Goal: Task Accomplishment & Management: Use online tool/utility

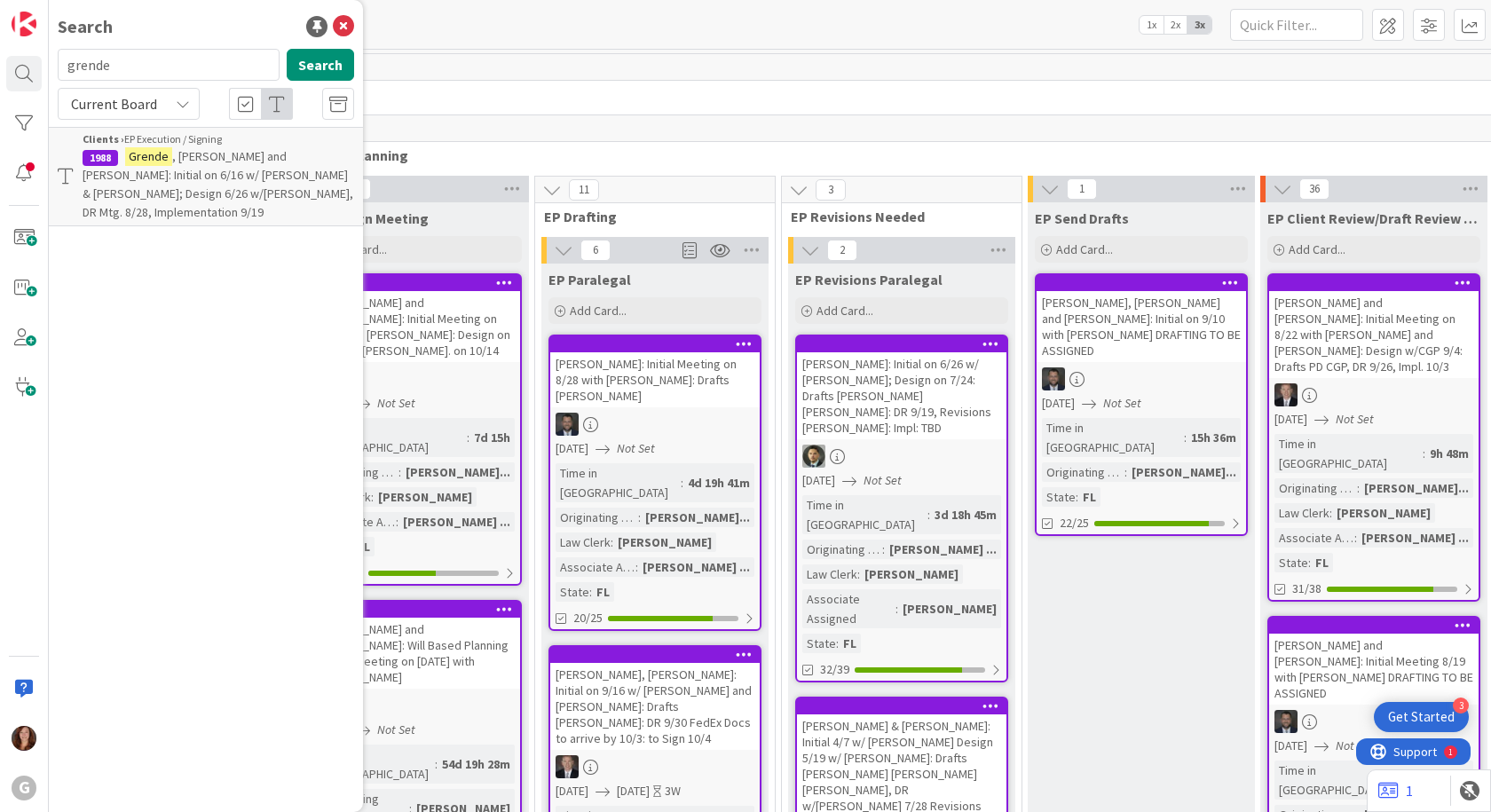
click at [763, 98] on span "New" at bounding box center [1237, 94] width 1879 height 17
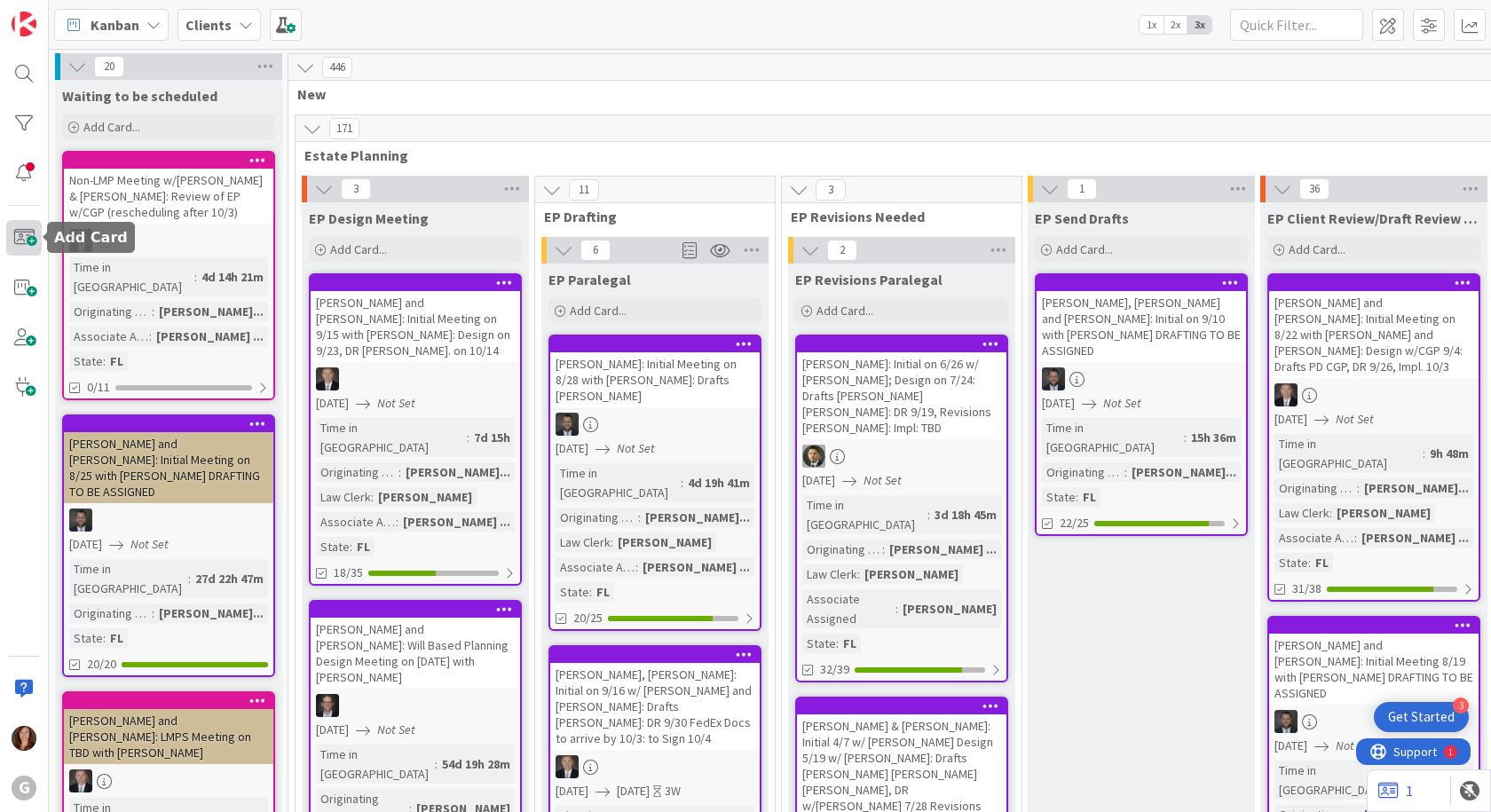
click at [24, 246] on span at bounding box center [23, 238] width 36 height 36
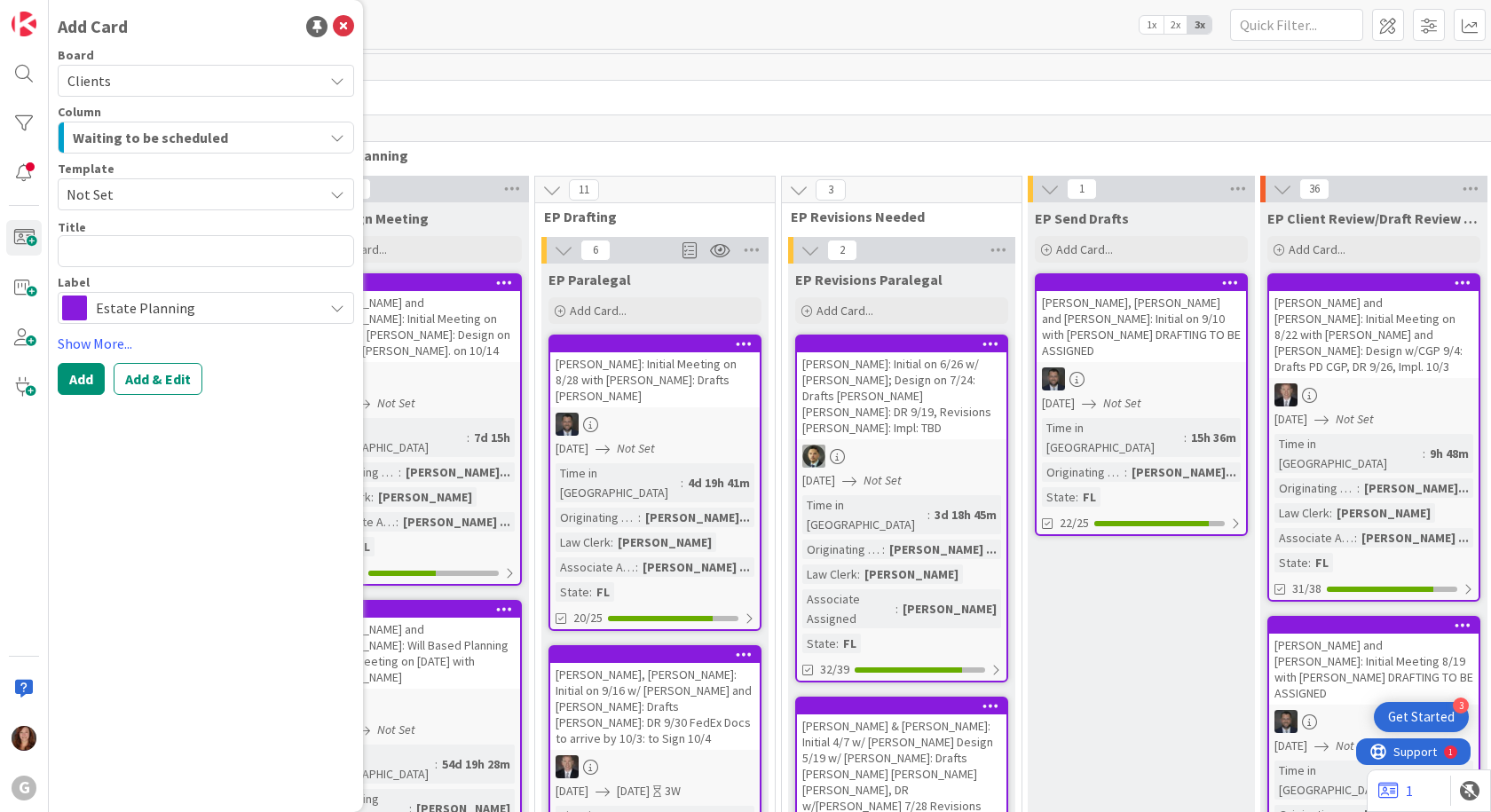
click at [123, 196] on span "Not Set" at bounding box center [188, 194] width 243 height 23
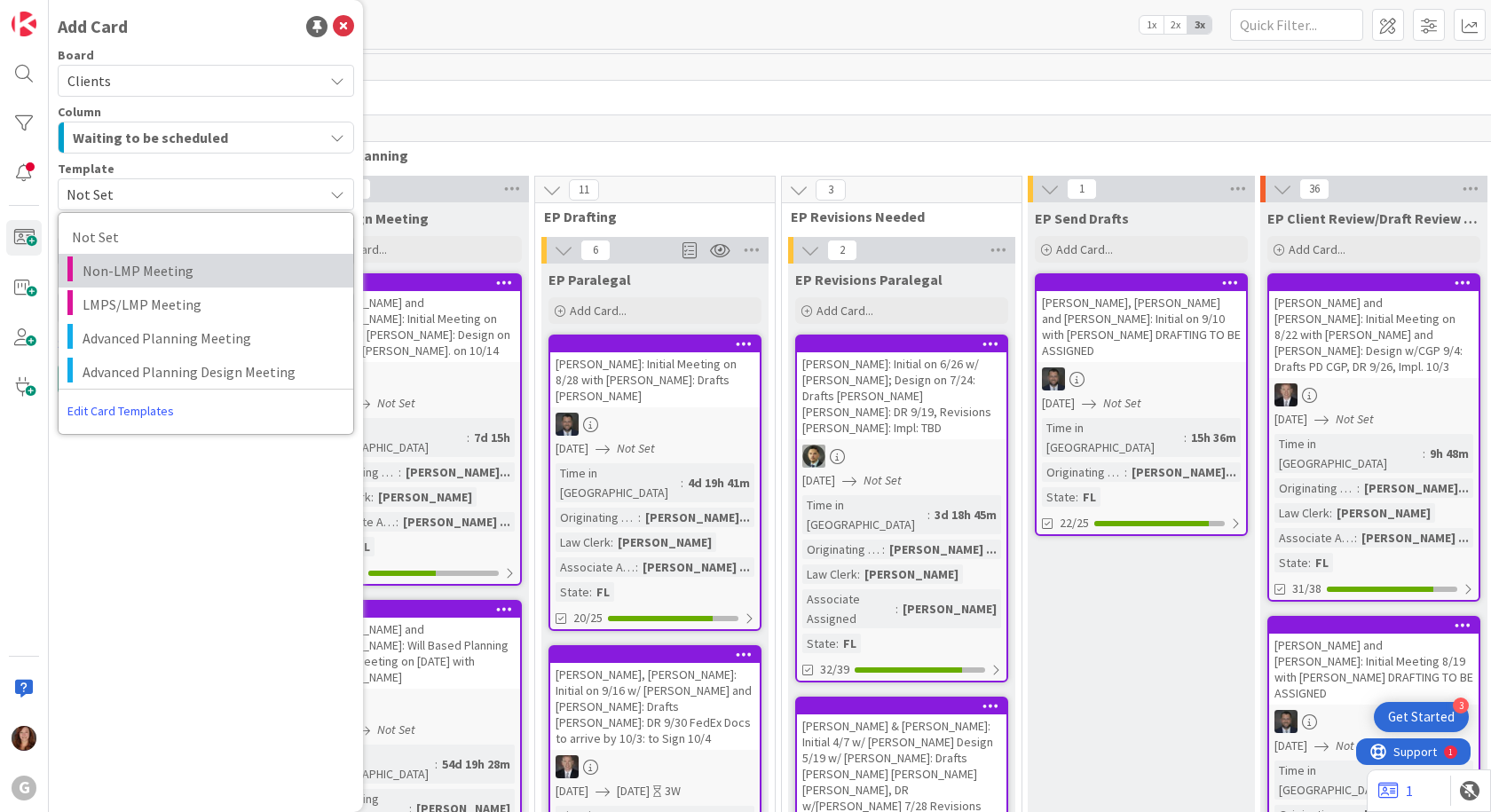
click at [120, 280] on span "Non-LMP Meeting" at bounding box center [211, 271] width 257 height 23
type textarea "x"
type textarea "Non-LMP Meeting"
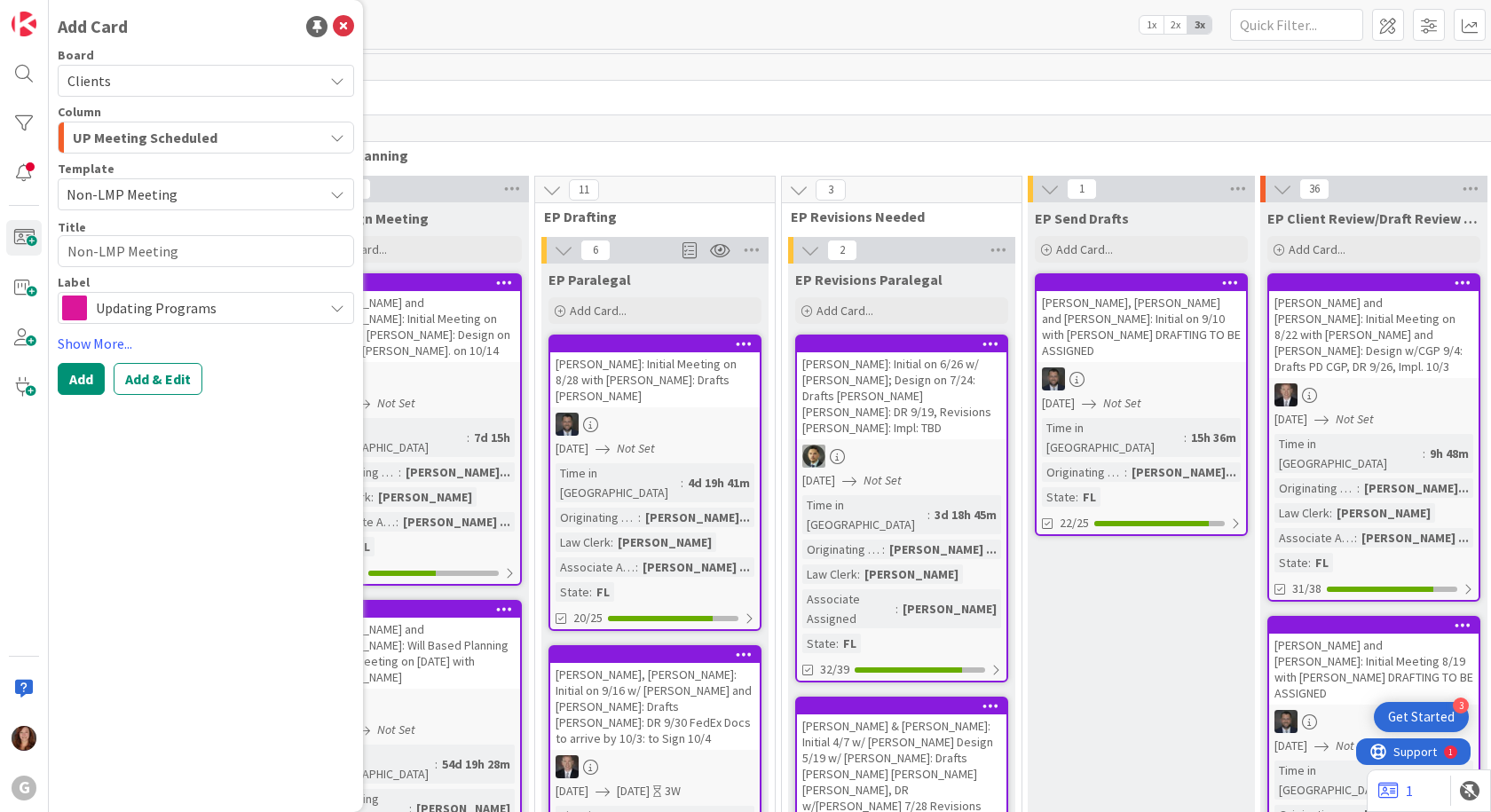
click at [164, 200] on span "Non-LMP Meeting" at bounding box center [188, 194] width 243 height 23
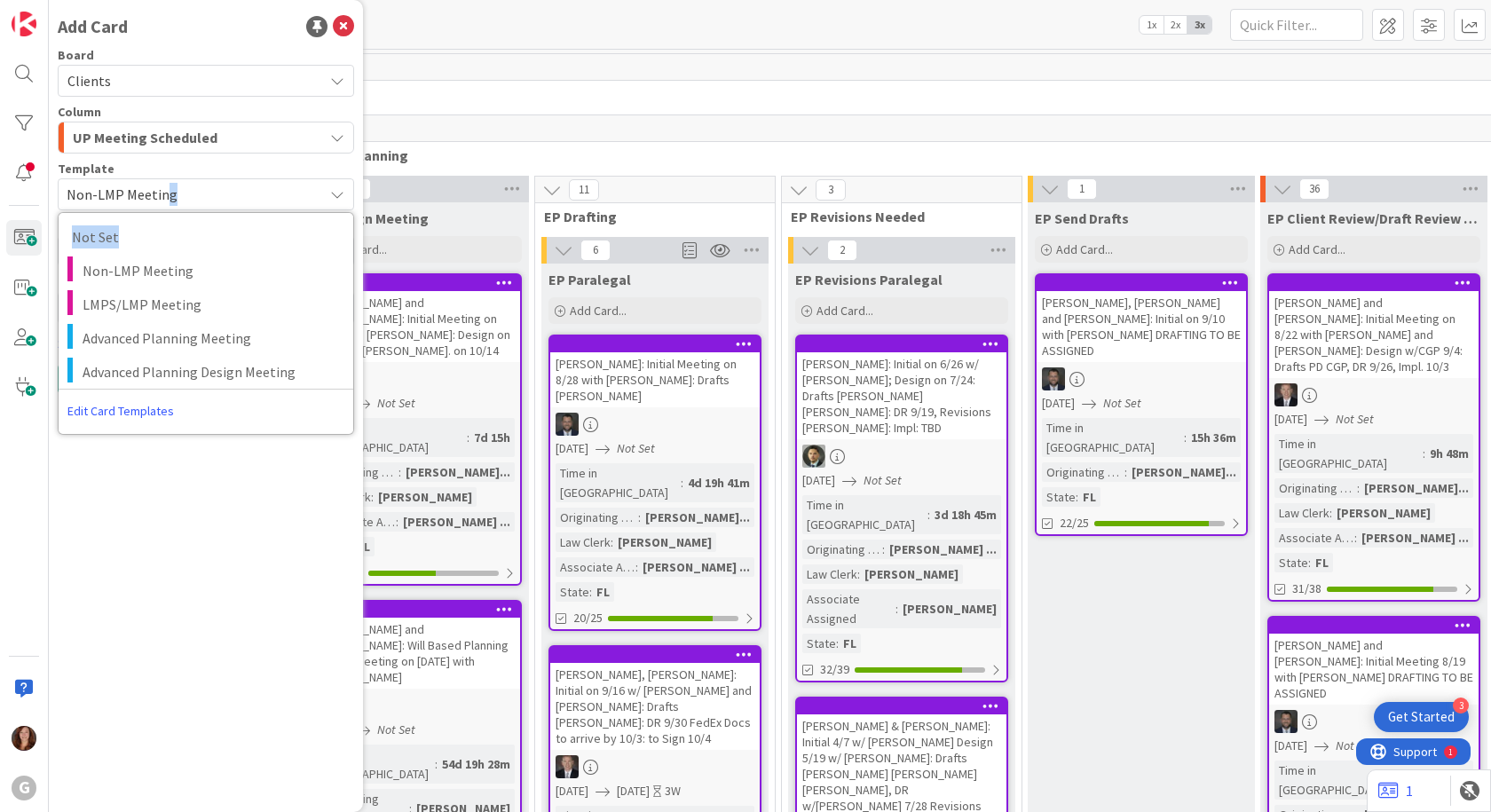
drag, startPoint x: 164, startPoint y: 200, endPoint x: 154, endPoint y: 253, distance: 53.9
click at [154, 211] on div "Non-LMP Meeting Not Set Non-LMP Meeting LMPS/LMP Meeting Advanced Planning Meet…" at bounding box center [205, 194] width 296 height 32
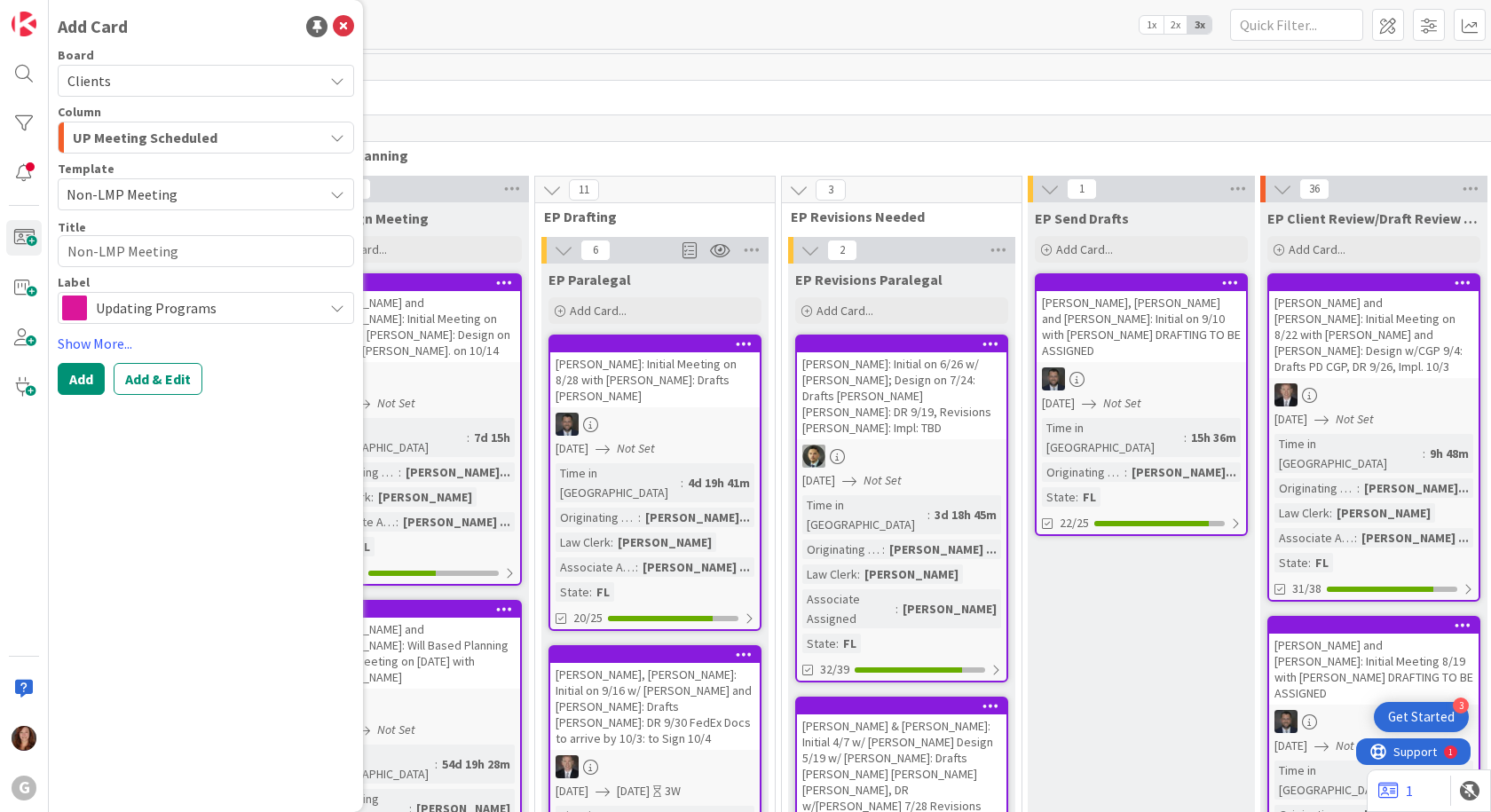
click at [187, 473] on div "Add Card Board Clients Column UP Meeting Scheduled Template Non-LMP Meeting Not…" at bounding box center [205, 406] width 314 height 812
click at [201, 314] on span "Updating Programs" at bounding box center [205, 308] width 219 height 25
drag, startPoint x: 197, startPoint y: 551, endPoint x: 201, endPoint y: 543, distance: 8.9
click at [198, 551] on div "Add Card Board Clients Column UP Meeting Scheduled Template Non-LMP Meeting Not…" at bounding box center [205, 406] width 314 height 812
click at [159, 258] on textarea "Non-LMP Meeting" at bounding box center [205, 251] width 296 height 32
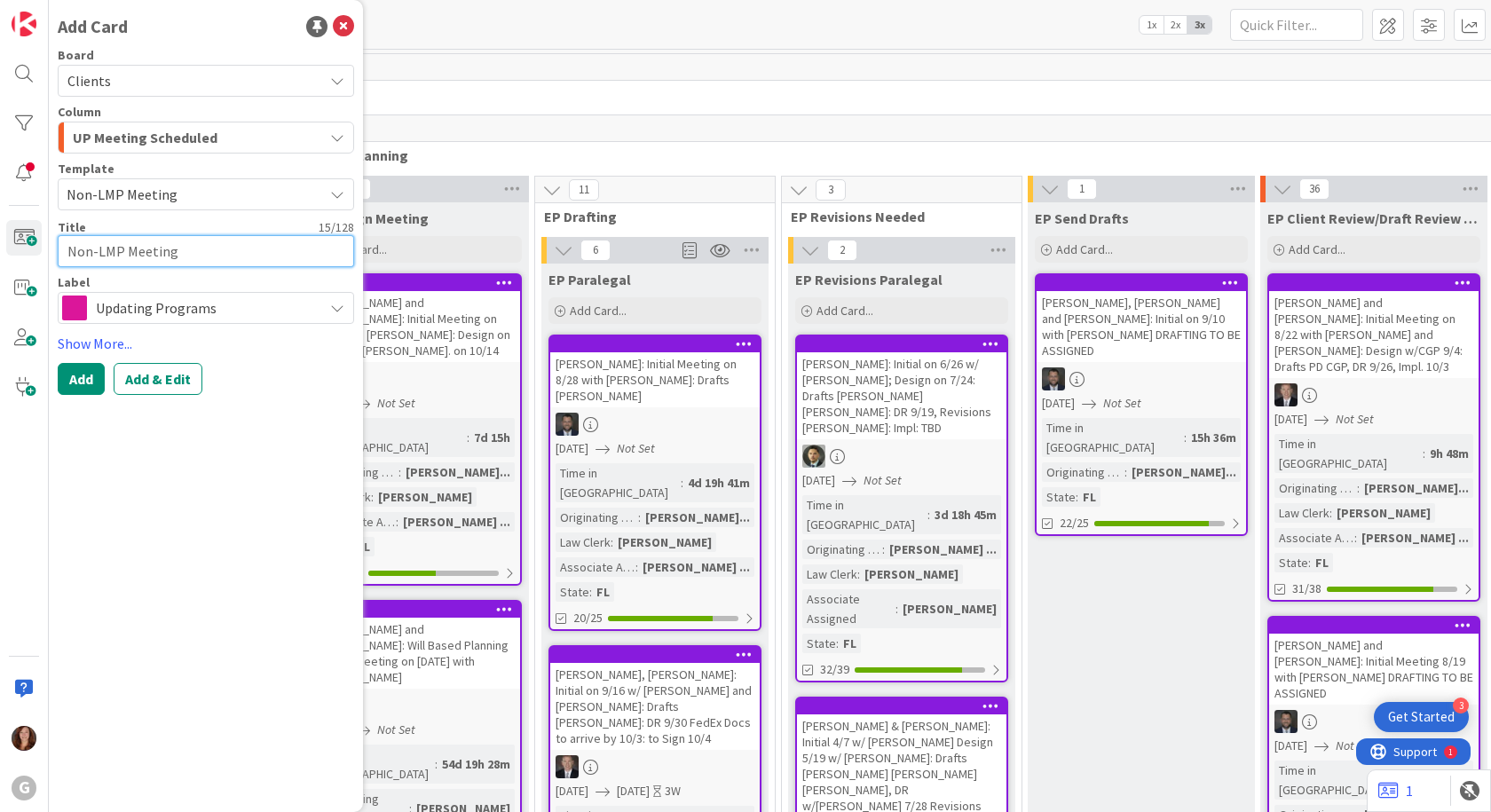
drag, startPoint x: 189, startPoint y: 254, endPoint x: 49, endPoint y: 255, distance: 140.0
click at [49, 255] on div "Add Card Board Clients Column UP Meeting Scheduled Template Non-LMP Meeting Not…" at bounding box center [205, 406] width 314 height 812
type textarea "x"
type textarea "T"
type textarea "x"
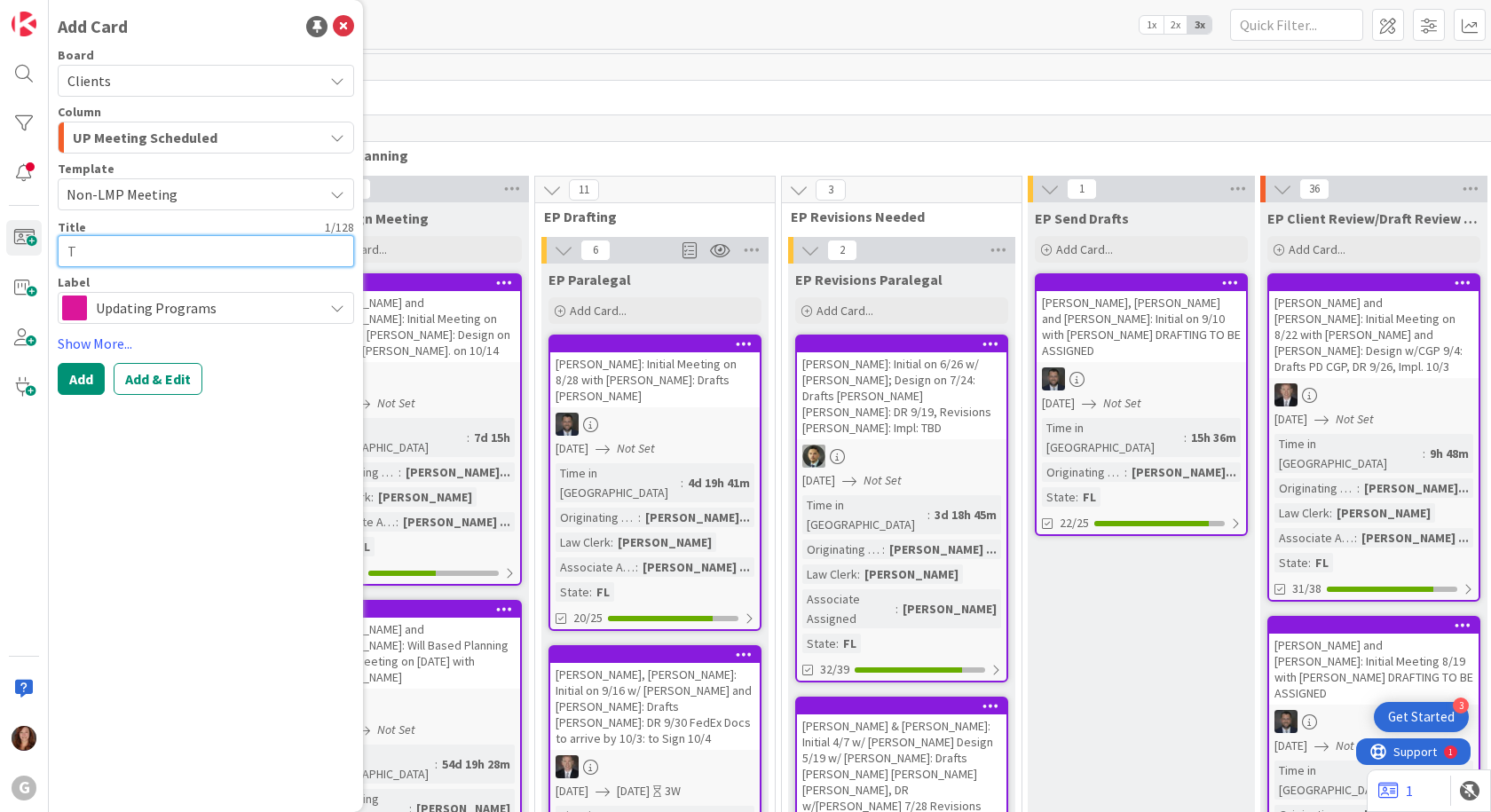
type textarea "TE"
type textarea "x"
type textarea "TES"
type textarea "x"
type textarea "TEST"
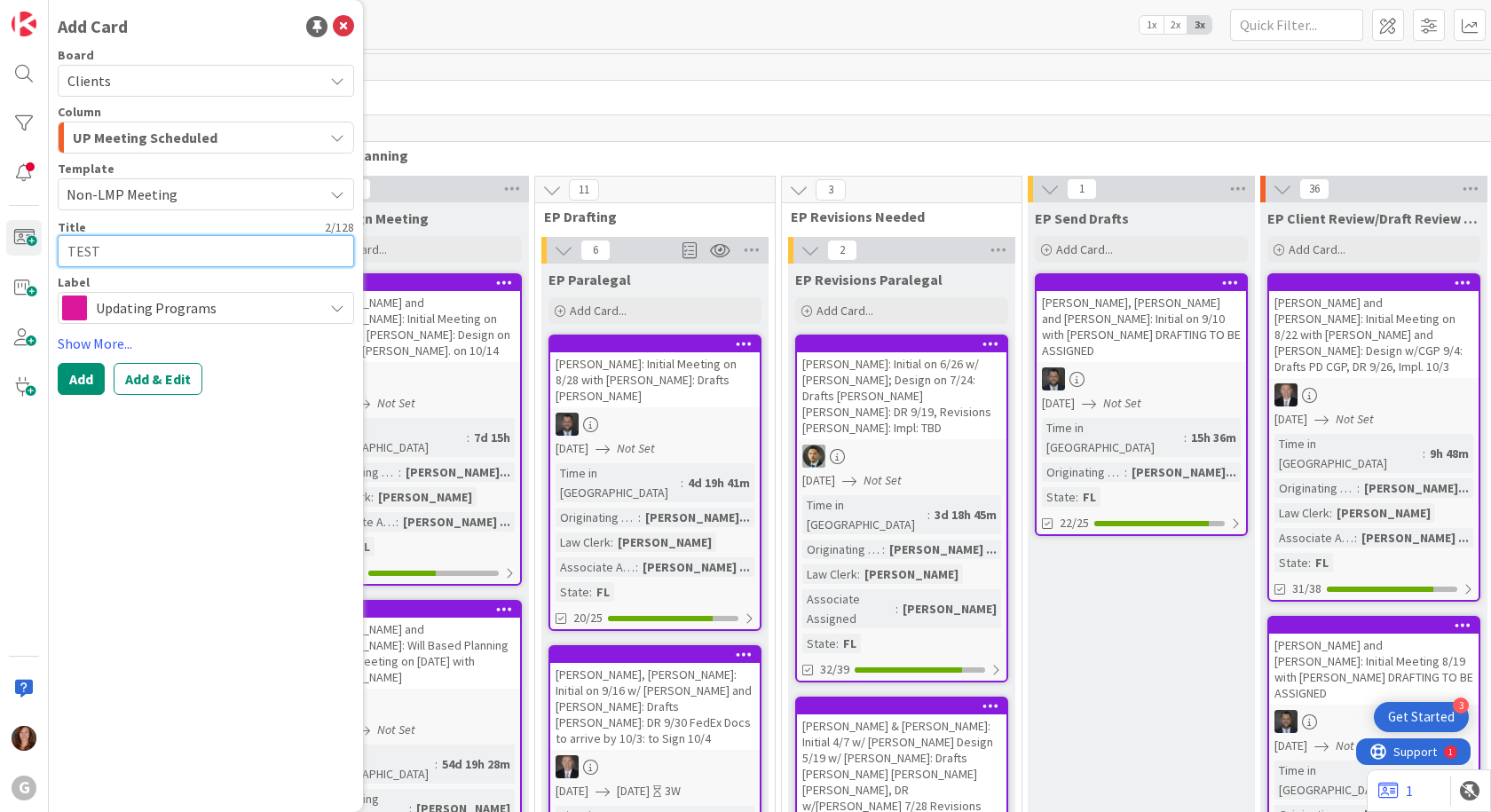
type textarea "x"
type textarea "TESTY"
type textarea "x"
type textarea "TEST"
type textarea "x"
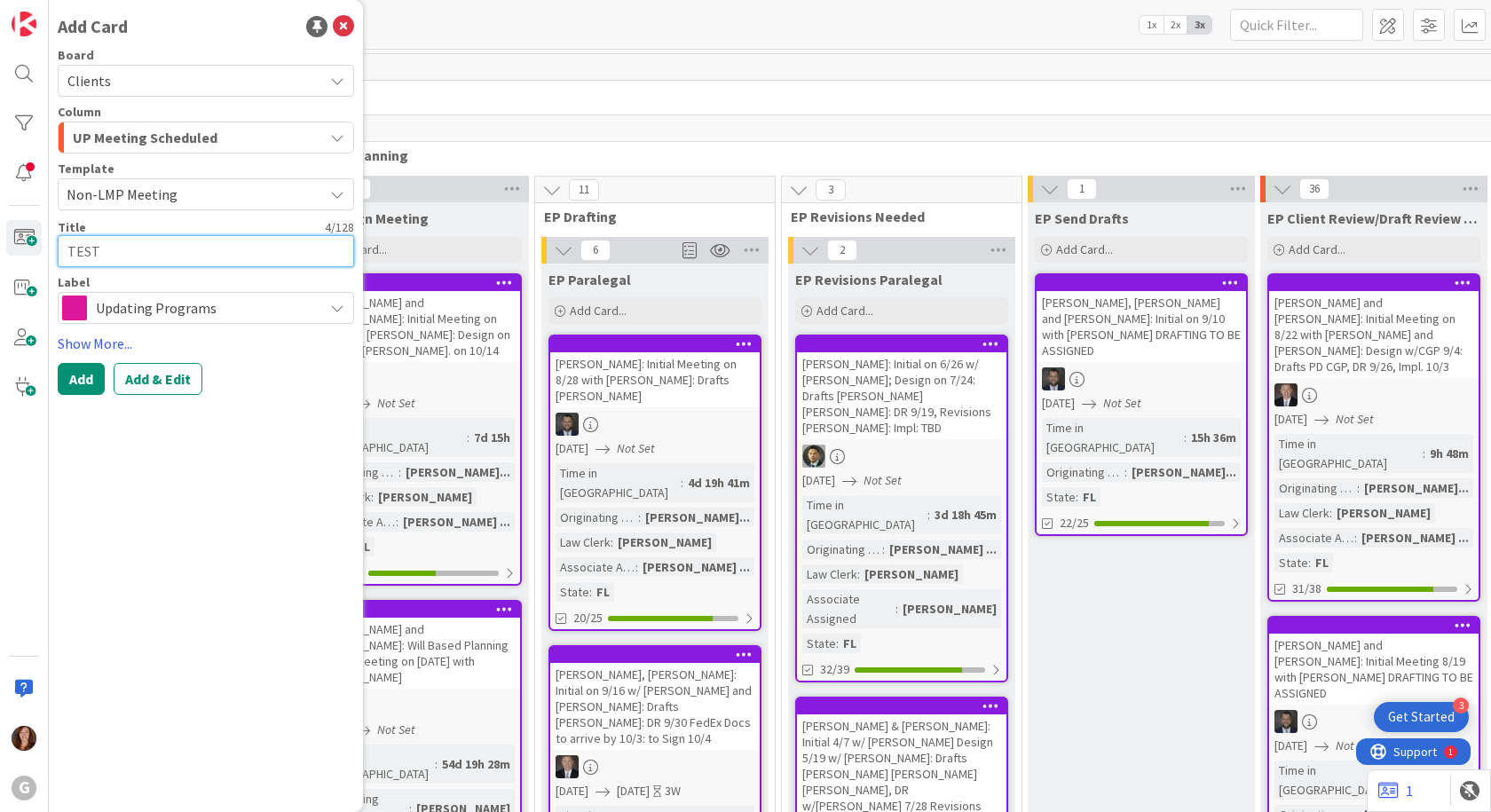
type textarea "TEST"
type textarea "x"
type textarea "TEST J"
type textarea "x"
type textarea "TEST Jo"
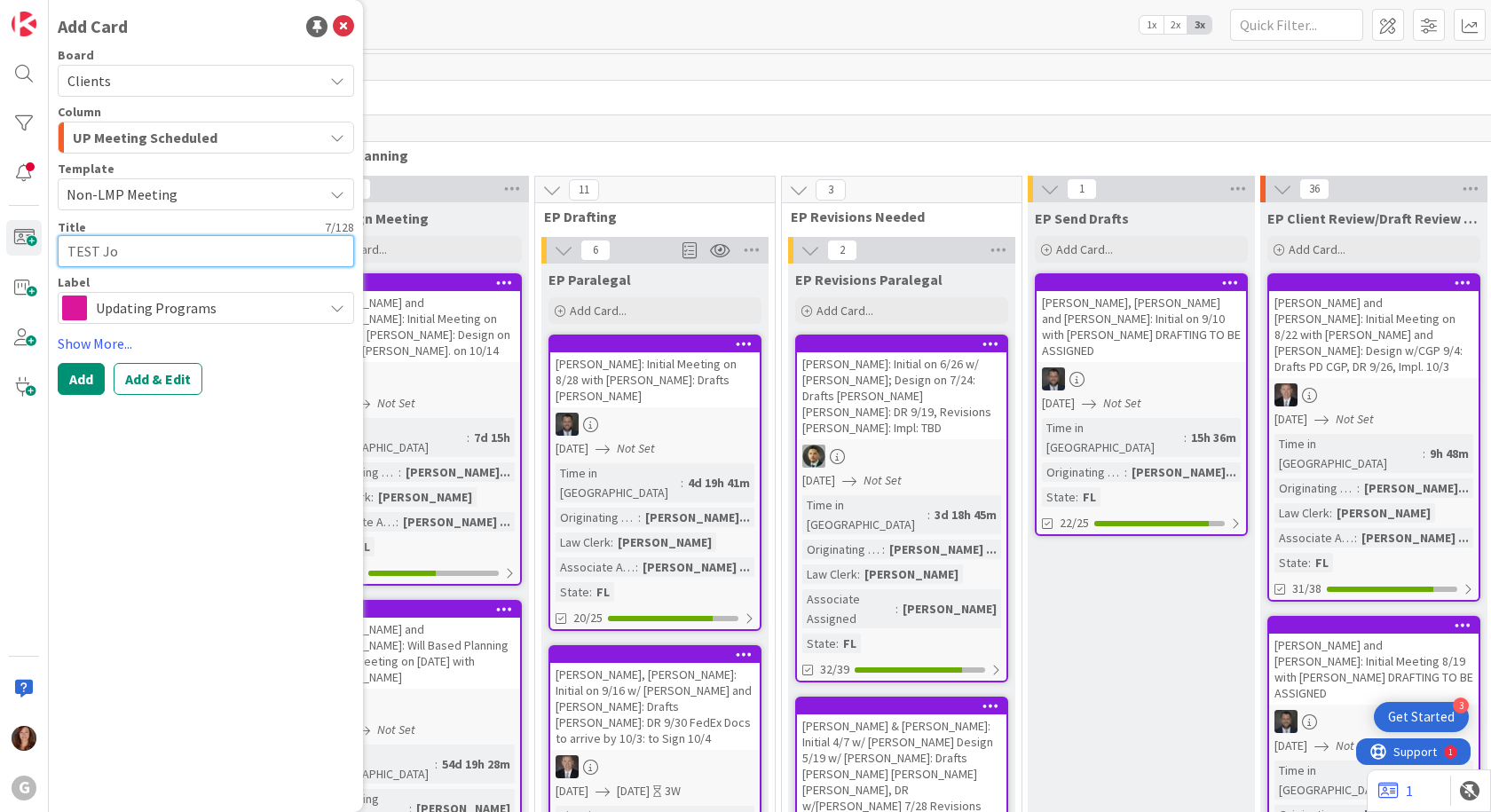
type textarea "x"
type textarea "TEST Joh"
type textarea "x"
type textarea "TEST [PERSON_NAME]"
type textarea "x"
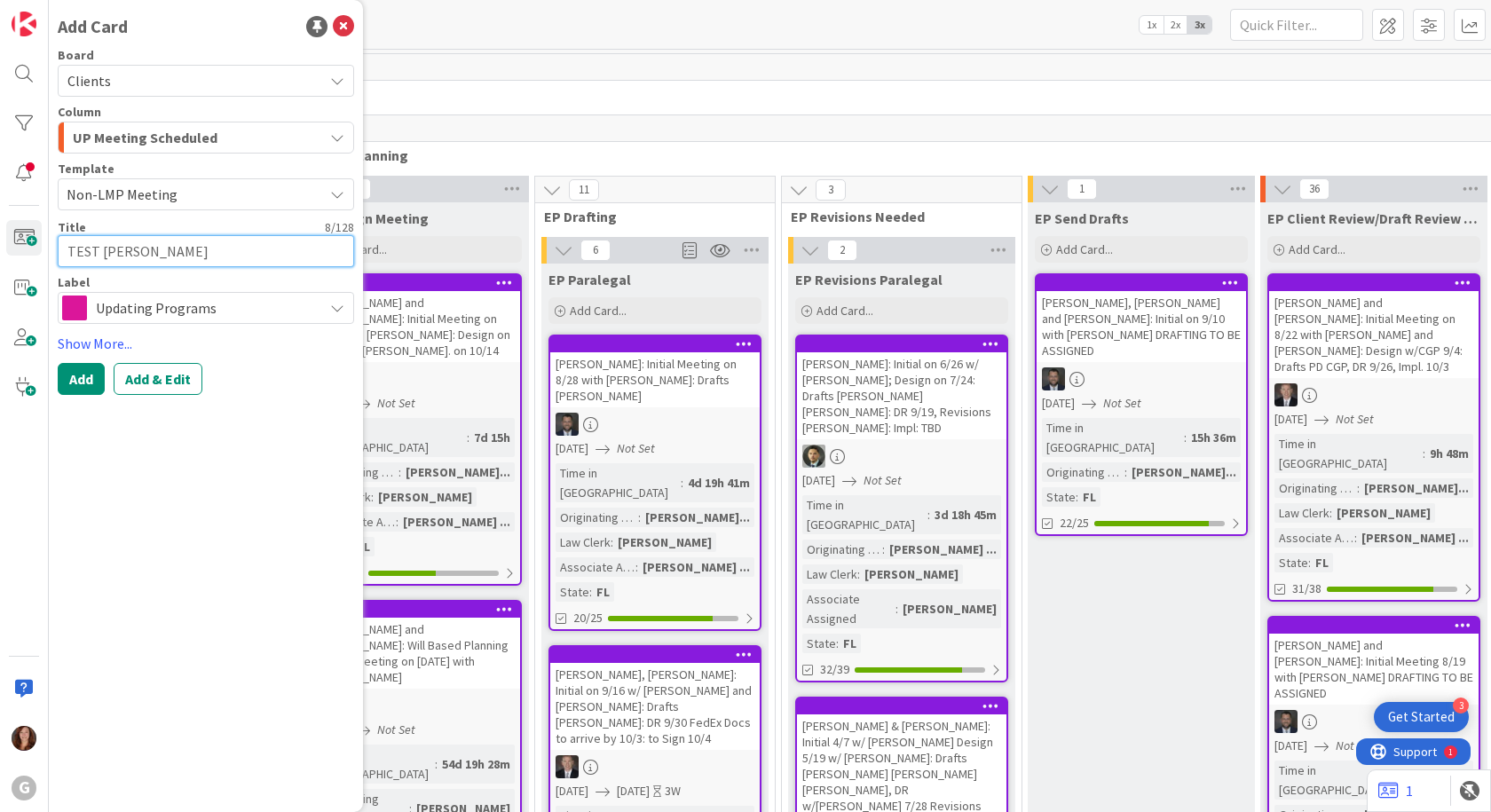
type textarea "TEST [PERSON_NAME]"
type textarea "x"
type textarea "TEST [PERSON_NAME]"
type textarea "x"
type textarea "TEST [PERSON_NAME]"
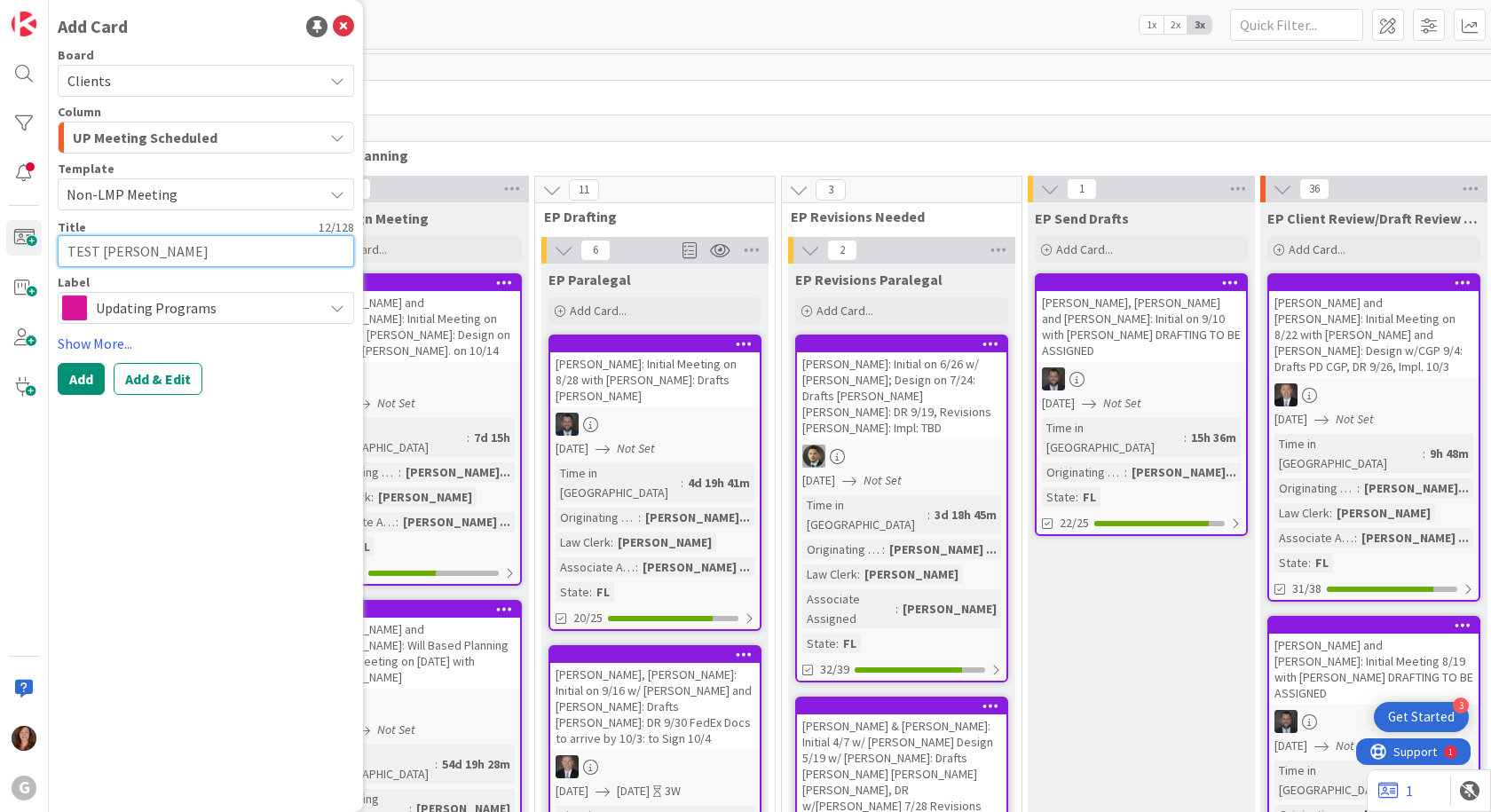
type textarea "x"
type textarea "TEST [PERSON_NAME]"
type textarea "x"
type textarea "TEST [PERSON_NAME]"
type textarea "x"
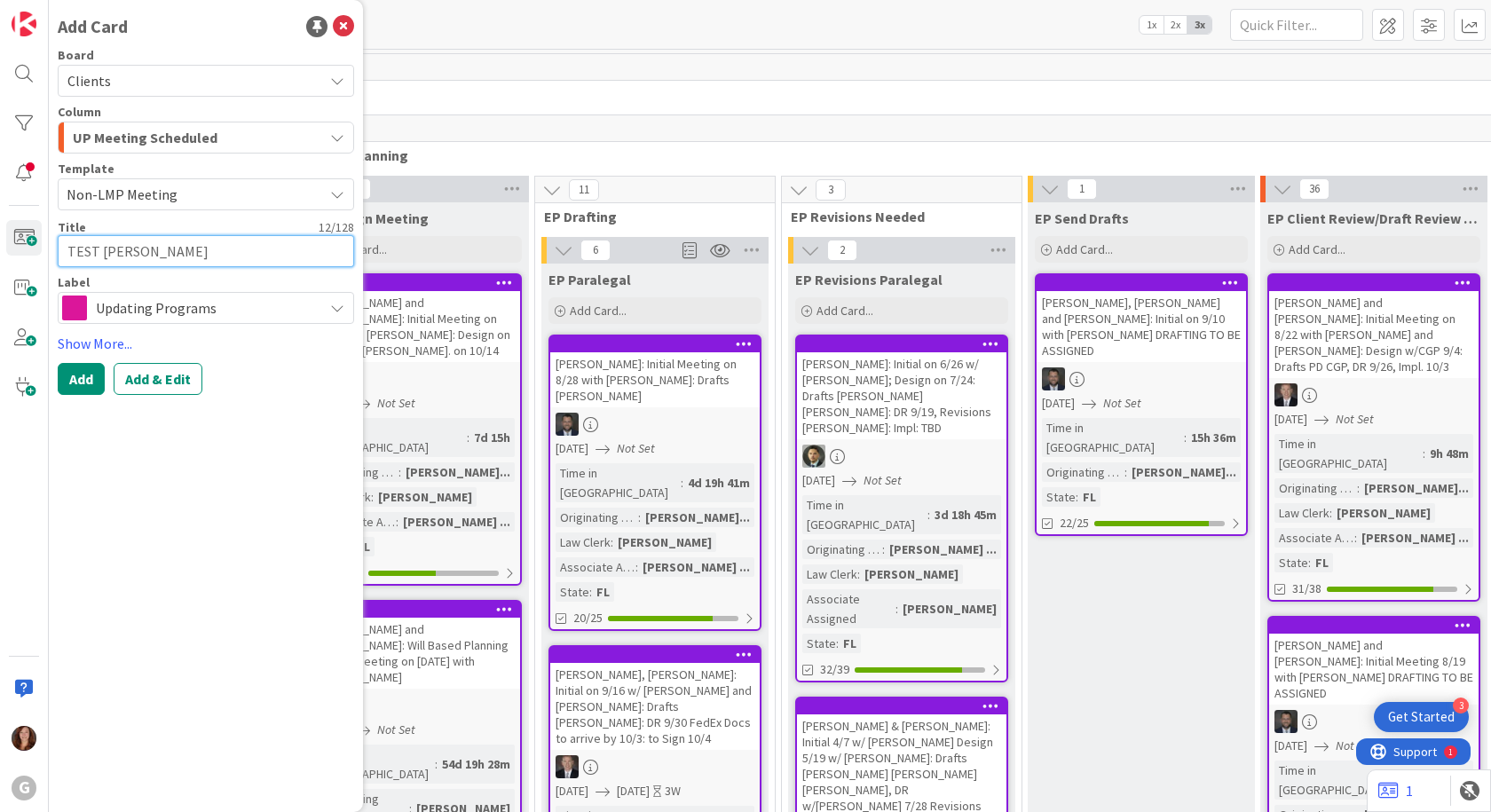
type textarea "TEST [PERSON_NAME]"
type textarea "x"
type textarea "TEST [PERSON_NAME]"
type textarea "x"
type textarea "TEST [PERSON_NAME]"
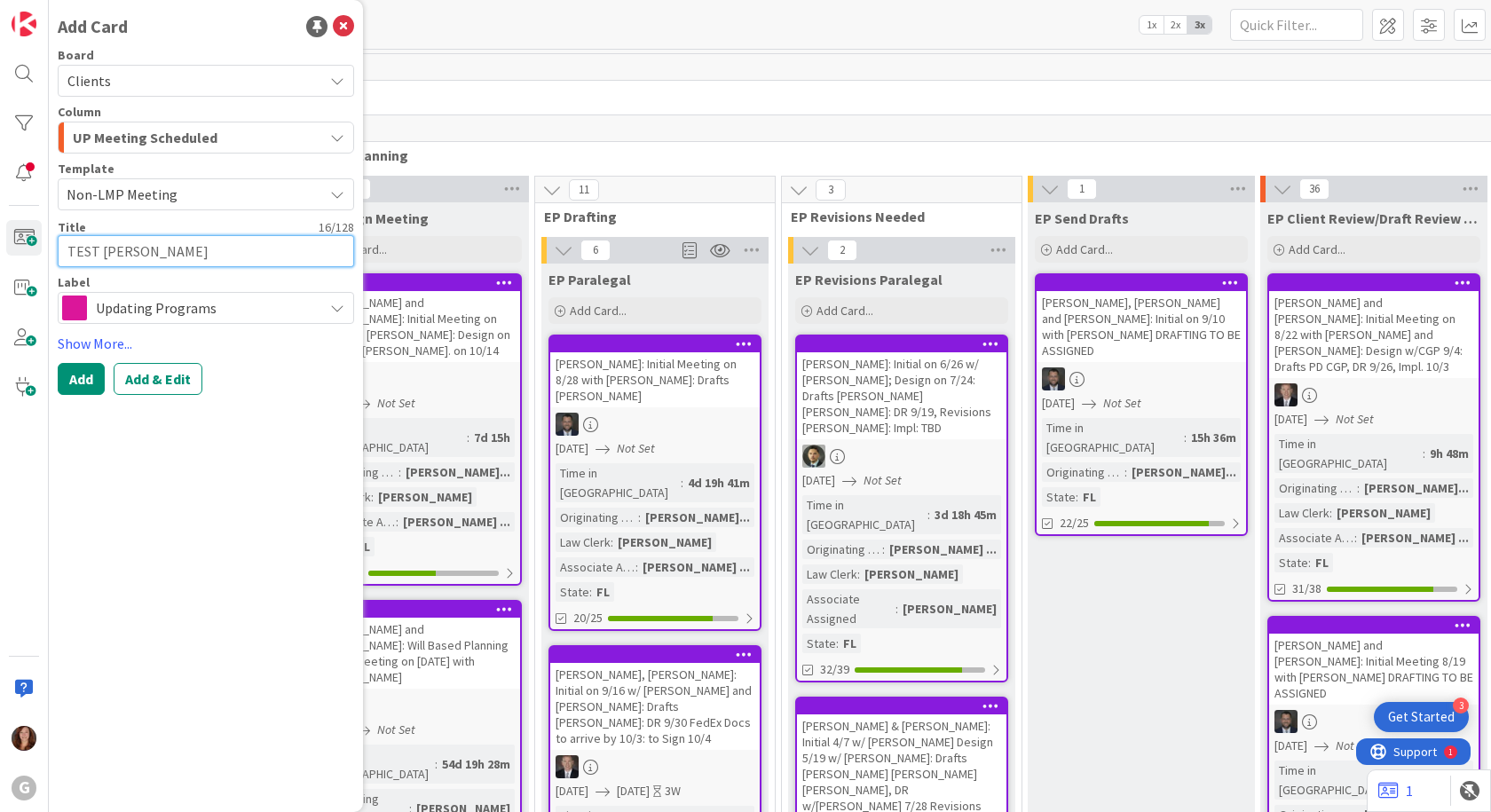
type textarea "x"
type textarea "TEST [PERSON_NAME]"
type textarea "x"
type textarea "TEST [PERSON_NAME]"
type textarea "x"
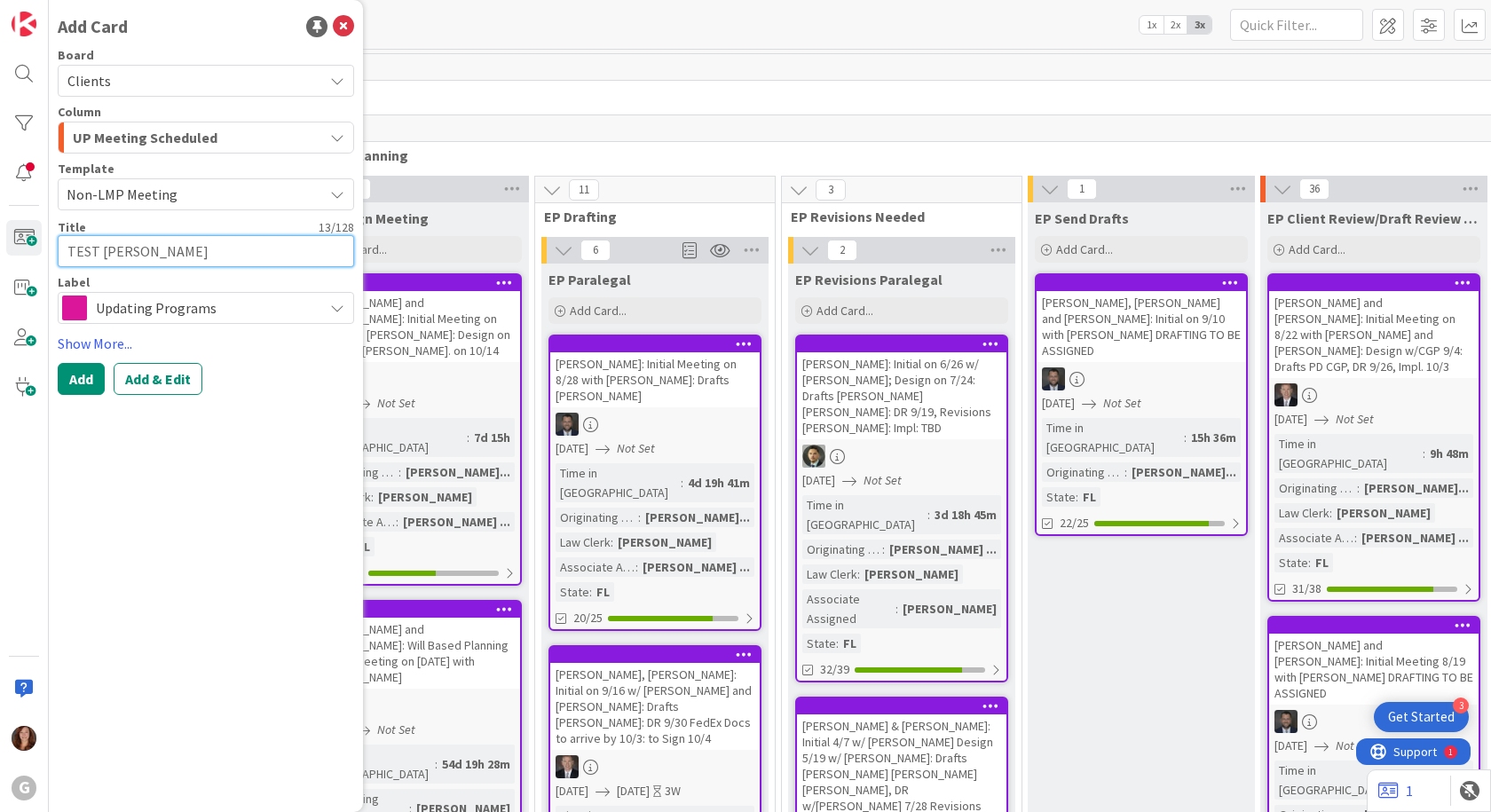
type textarea "TEST [PERSON_NAME]"
type textarea "x"
type textarea "TEST [PERSON_NAME]"
drag, startPoint x: 152, startPoint y: 385, endPoint x: 98, endPoint y: 344, distance: 67.8
click at [97, 348] on div "Board Clients Column UP Meeting Scheduled Template Non-LMP Meeting Not Set Non-…" at bounding box center [205, 221] width 296 height 346
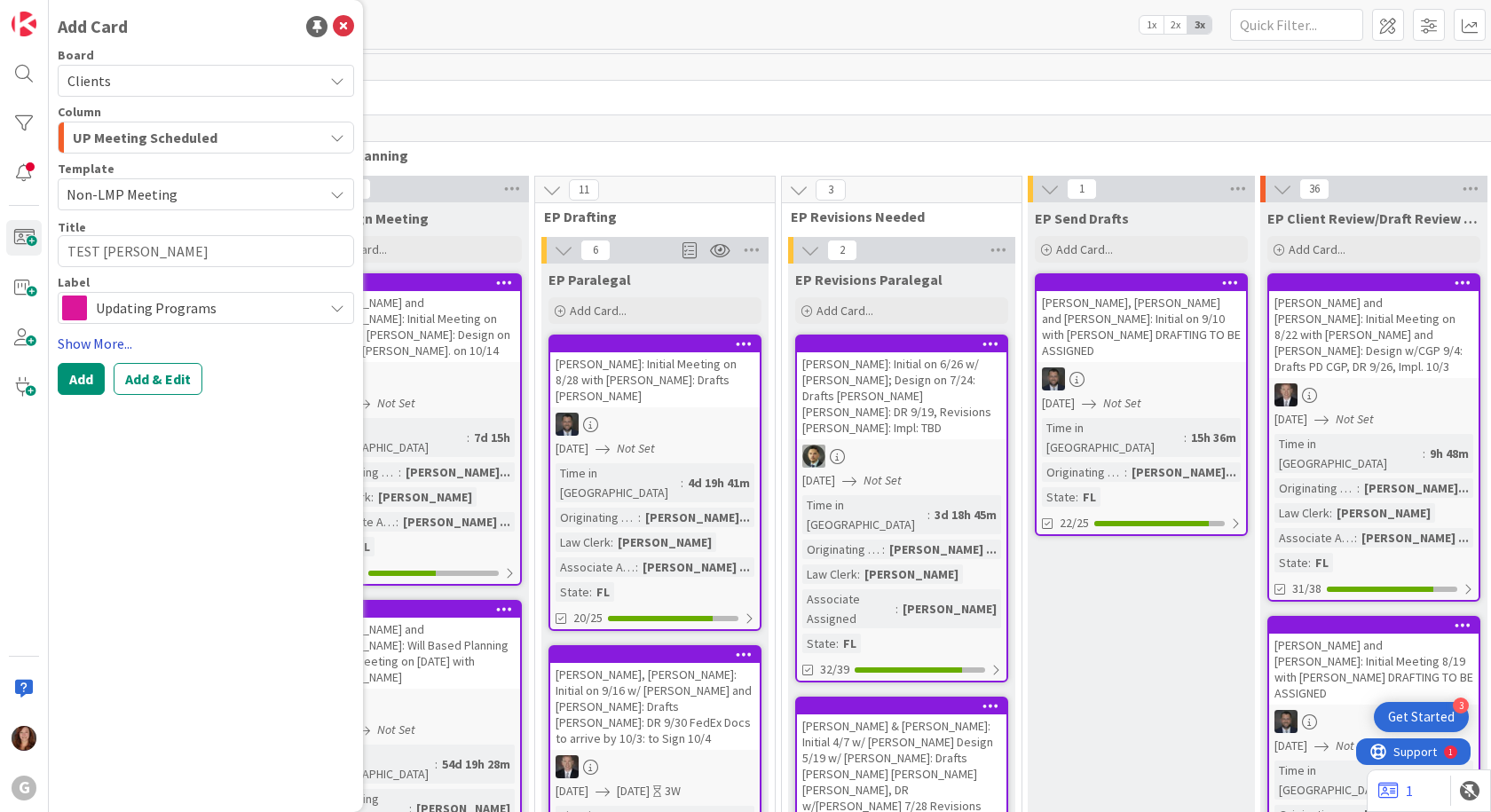
click at [98, 344] on link "Show More..." at bounding box center [205, 344] width 296 height 21
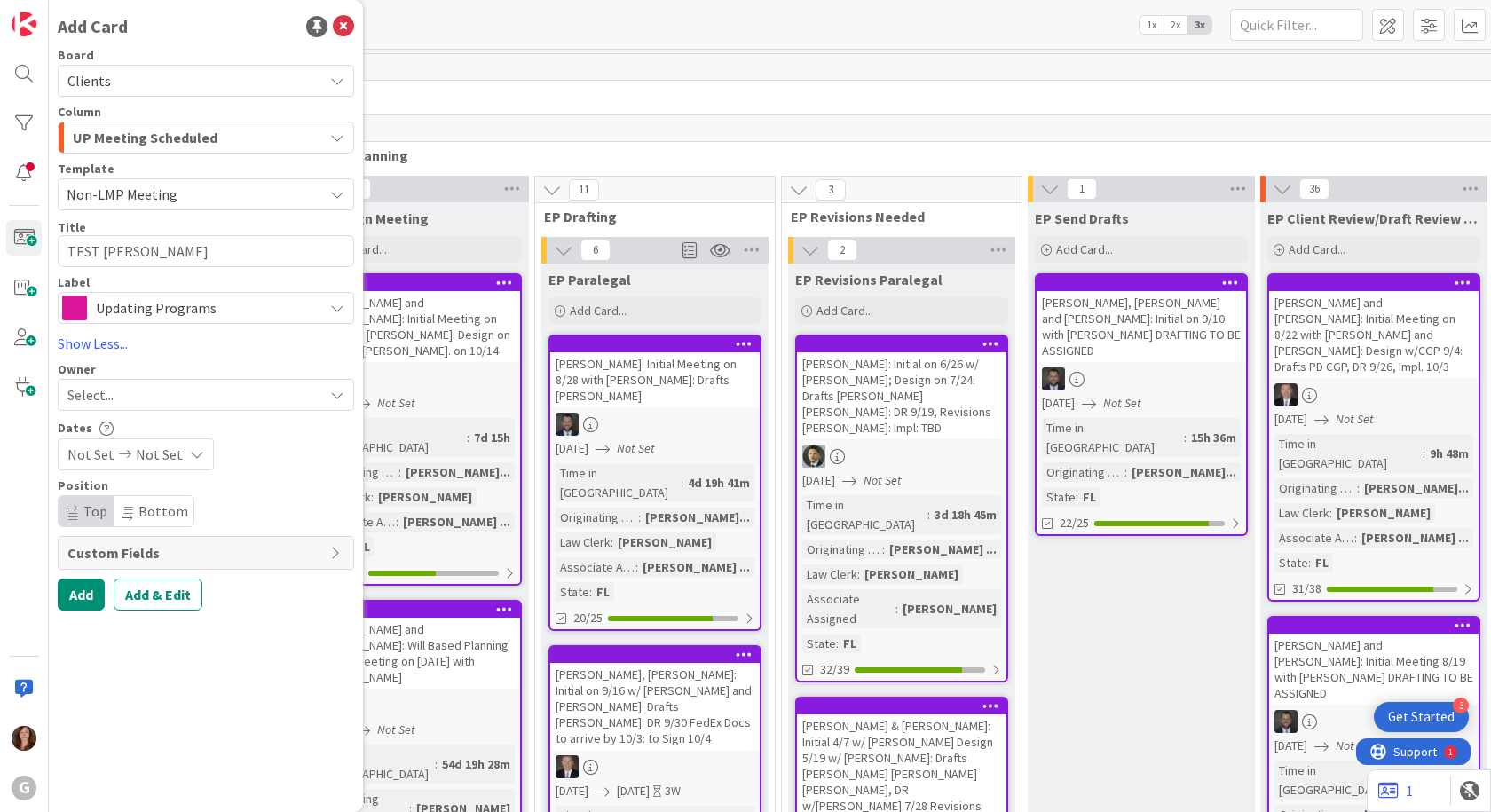
click at [203, 400] on div "Select..." at bounding box center [194, 395] width 255 height 21
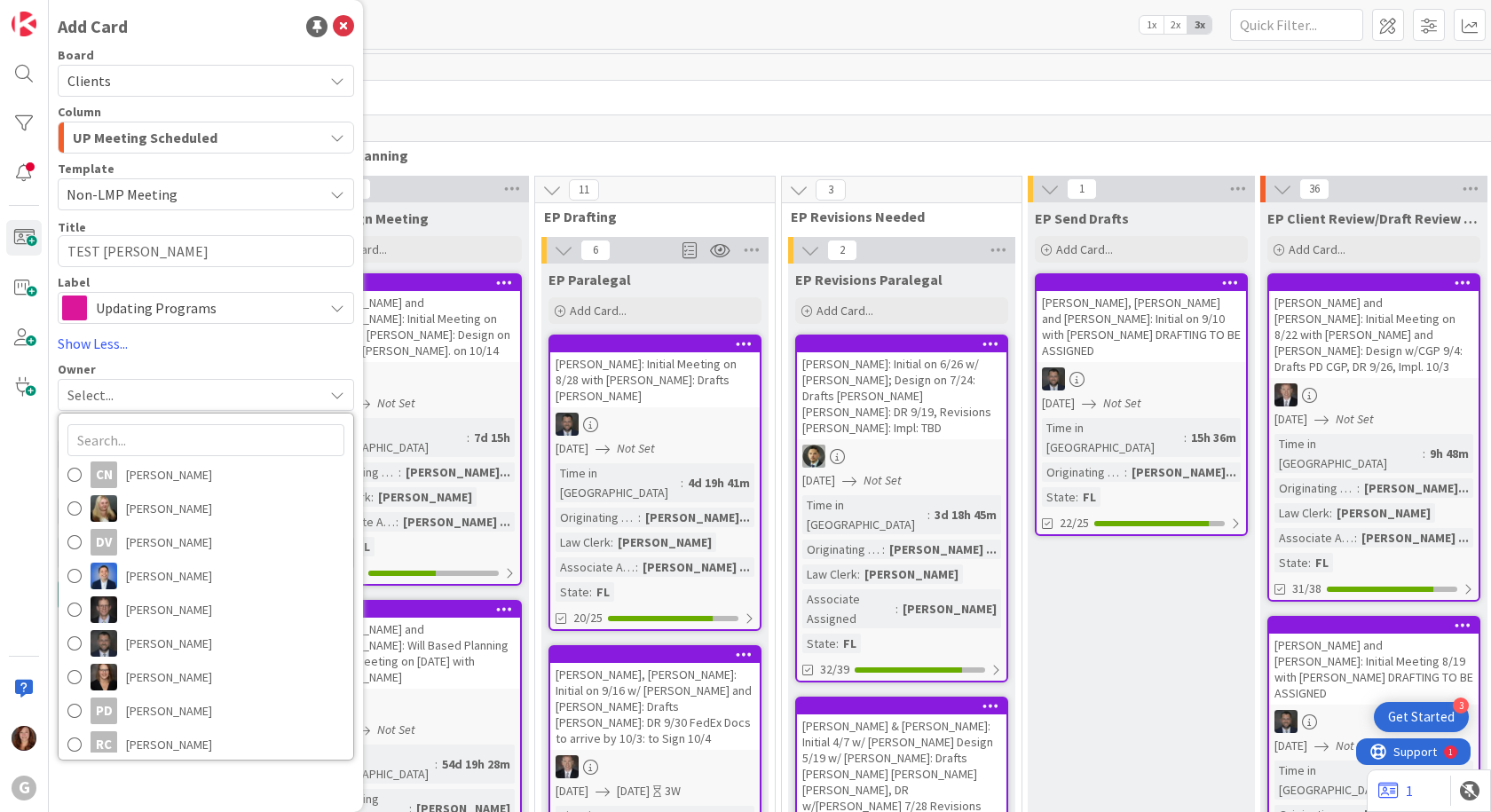
scroll to position [178, 0]
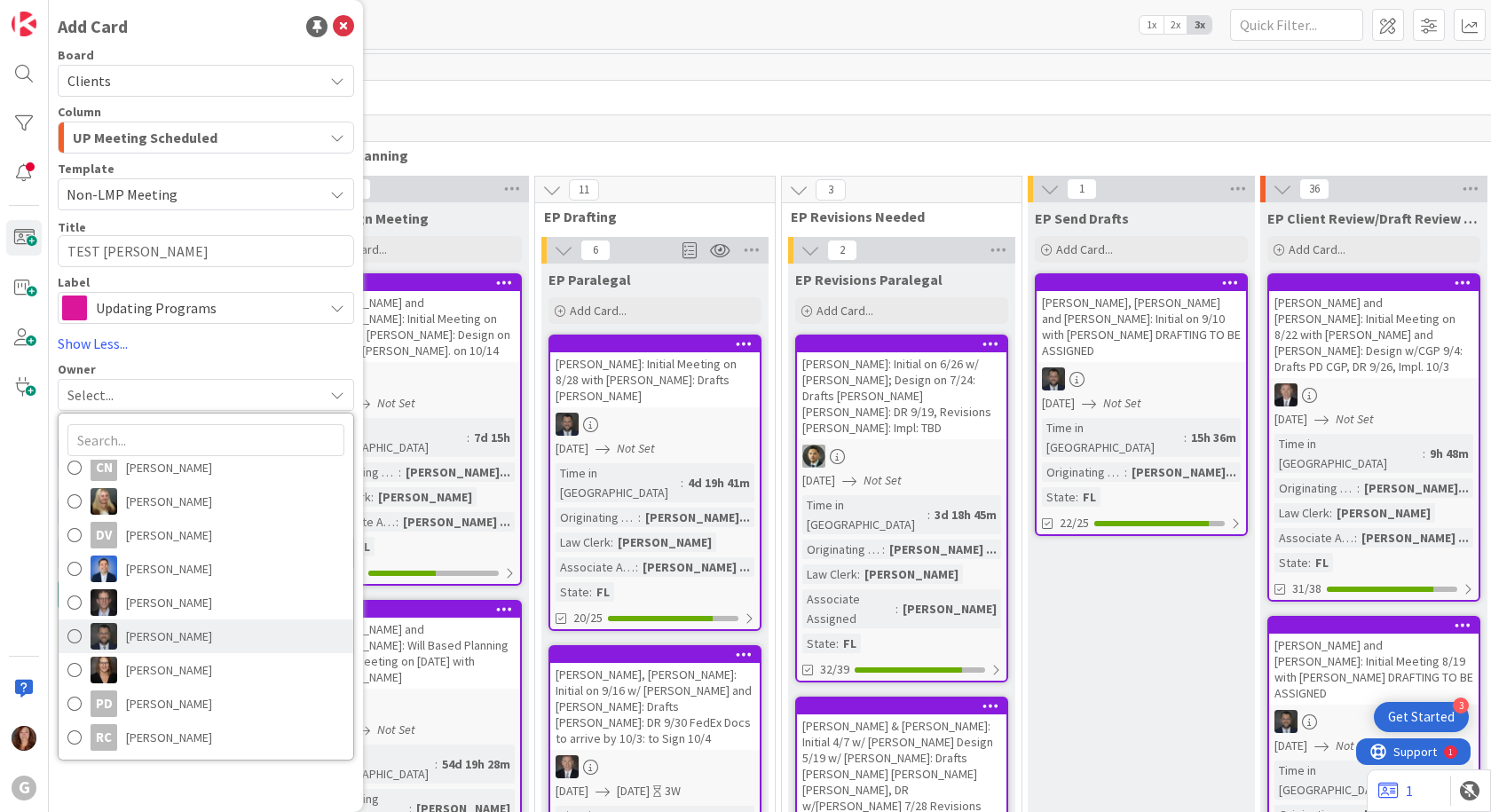
click at [68, 635] on span at bounding box center [74, 635] width 15 height 26
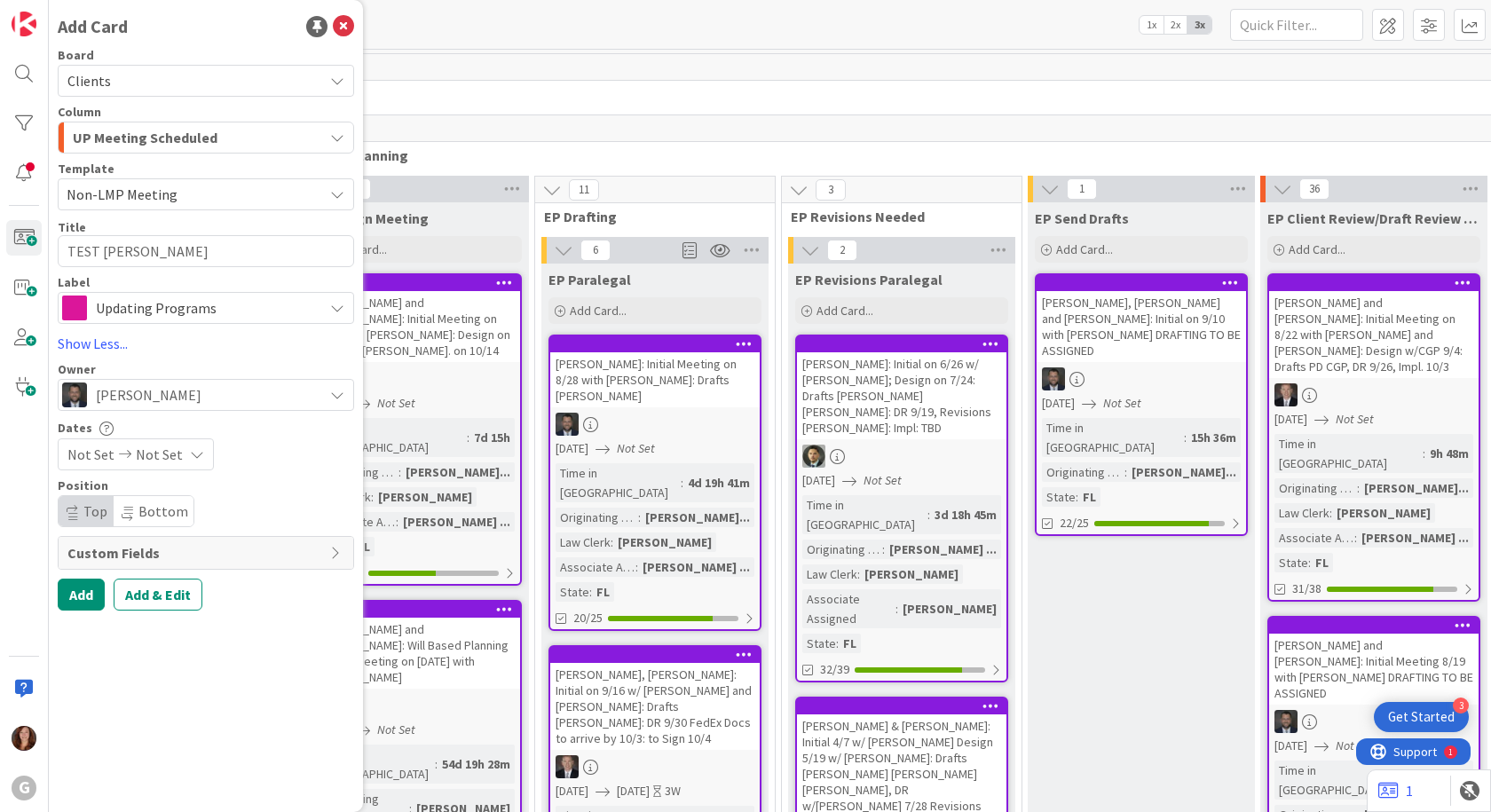
type textarea "x"
click at [69, 455] on span "Not Set" at bounding box center [90, 455] width 47 height 21
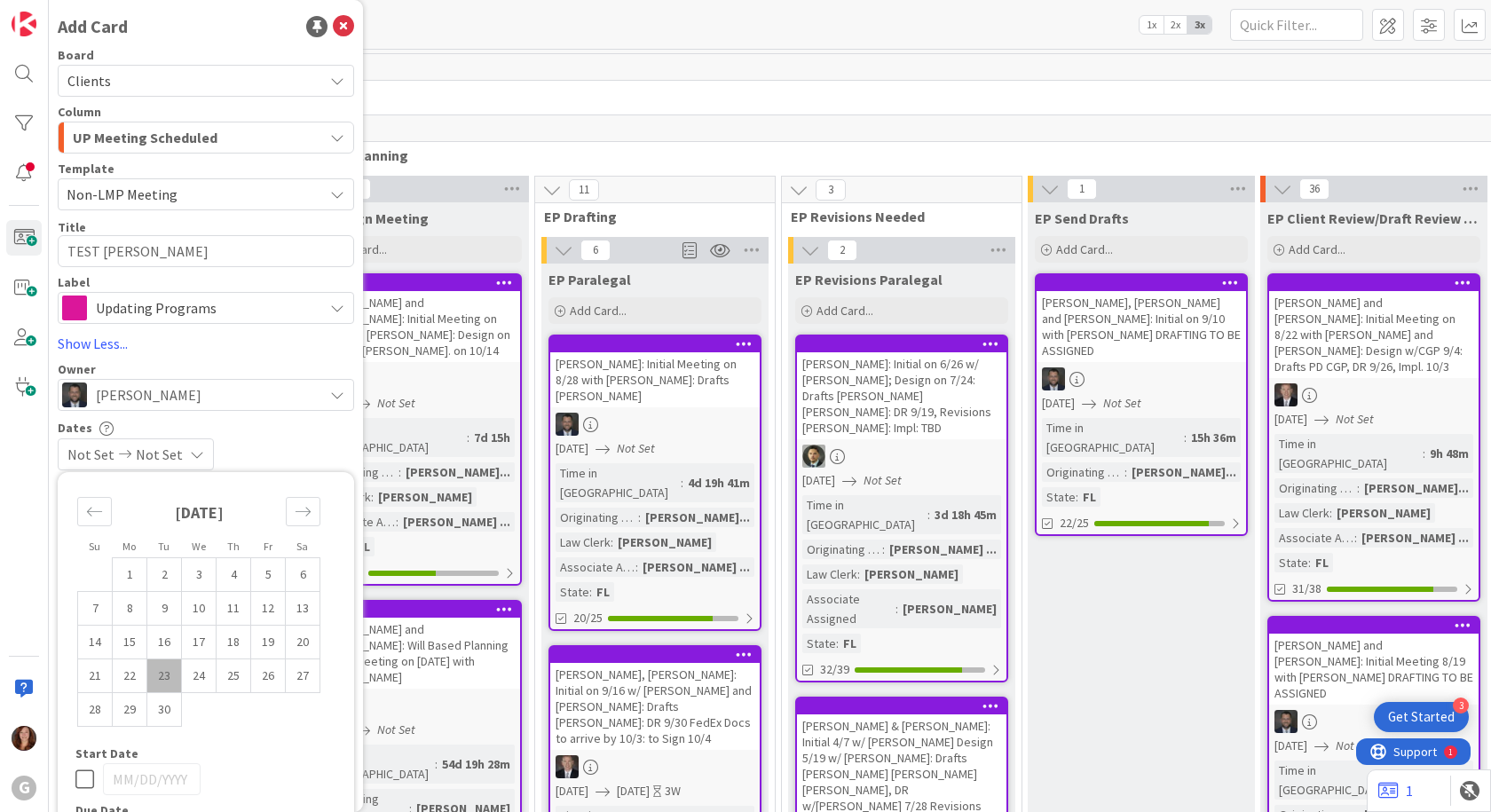
click at [157, 677] on td "23" at bounding box center [165, 676] width 35 height 34
type input "[DATE]"
type textarea "x"
click at [662, 89] on span "New" at bounding box center [1237, 94] width 1879 height 17
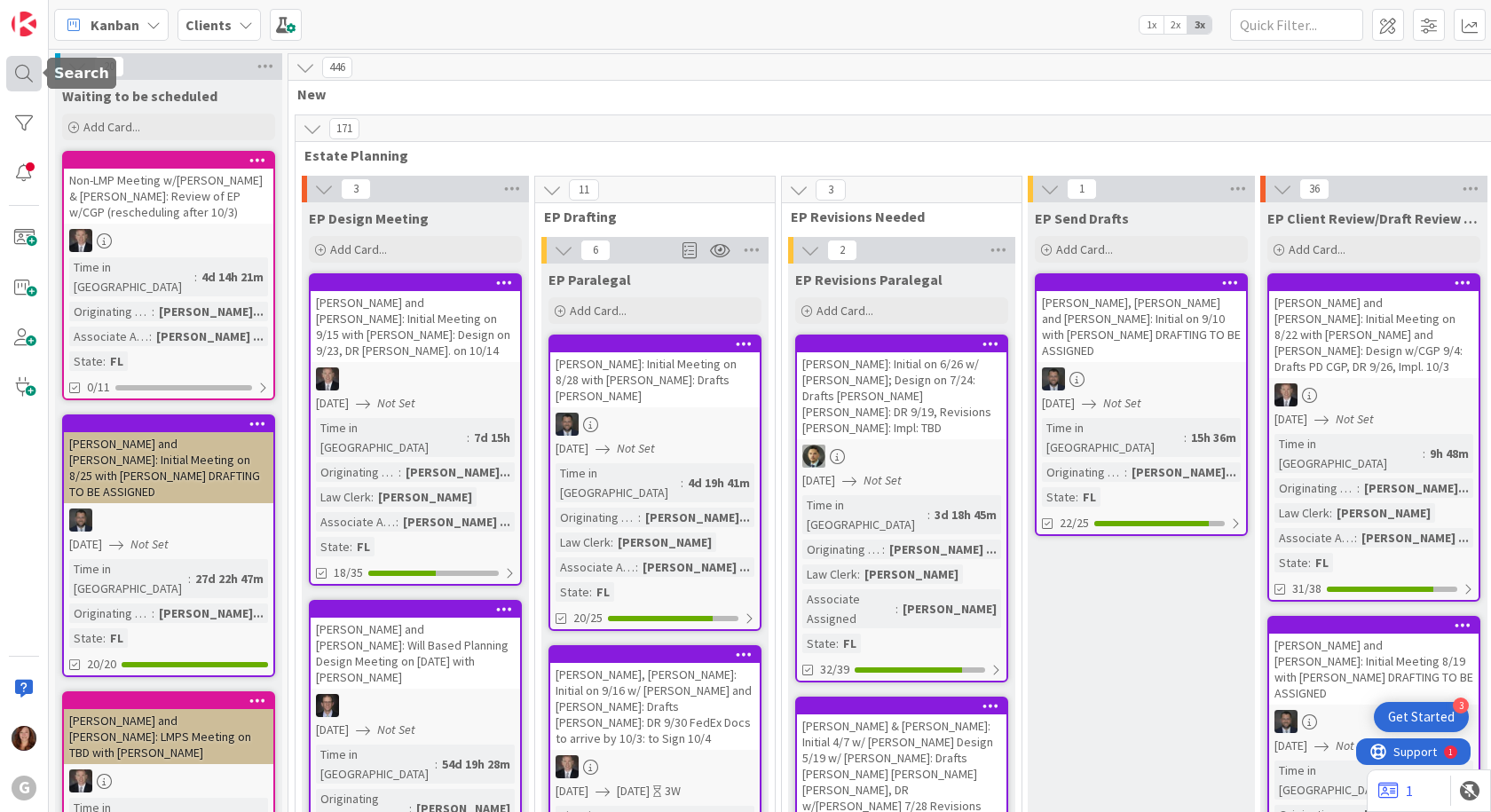
click at [20, 72] on div at bounding box center [23, 74] width 36 height 36
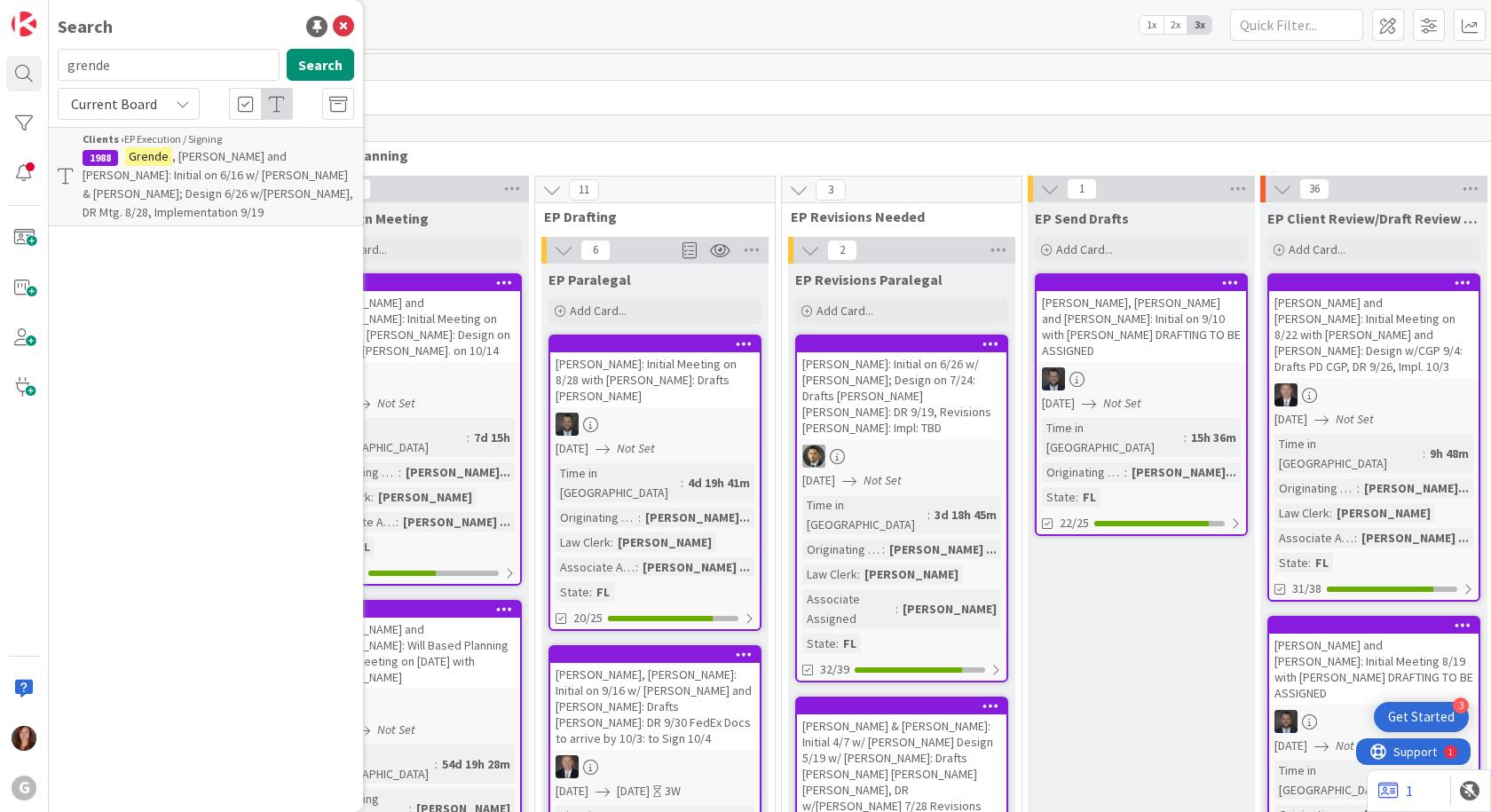
drag, startPoint x: 116, startPoint y: 68, endPoint x: -8, endPoint y: 71, distance: 124.0
click at [0, 71] on html "3 Get Started G Search grende Search Current Board Clients › EP Execution / Sig…" at bounding box center [745, 406] width 1491 height 812
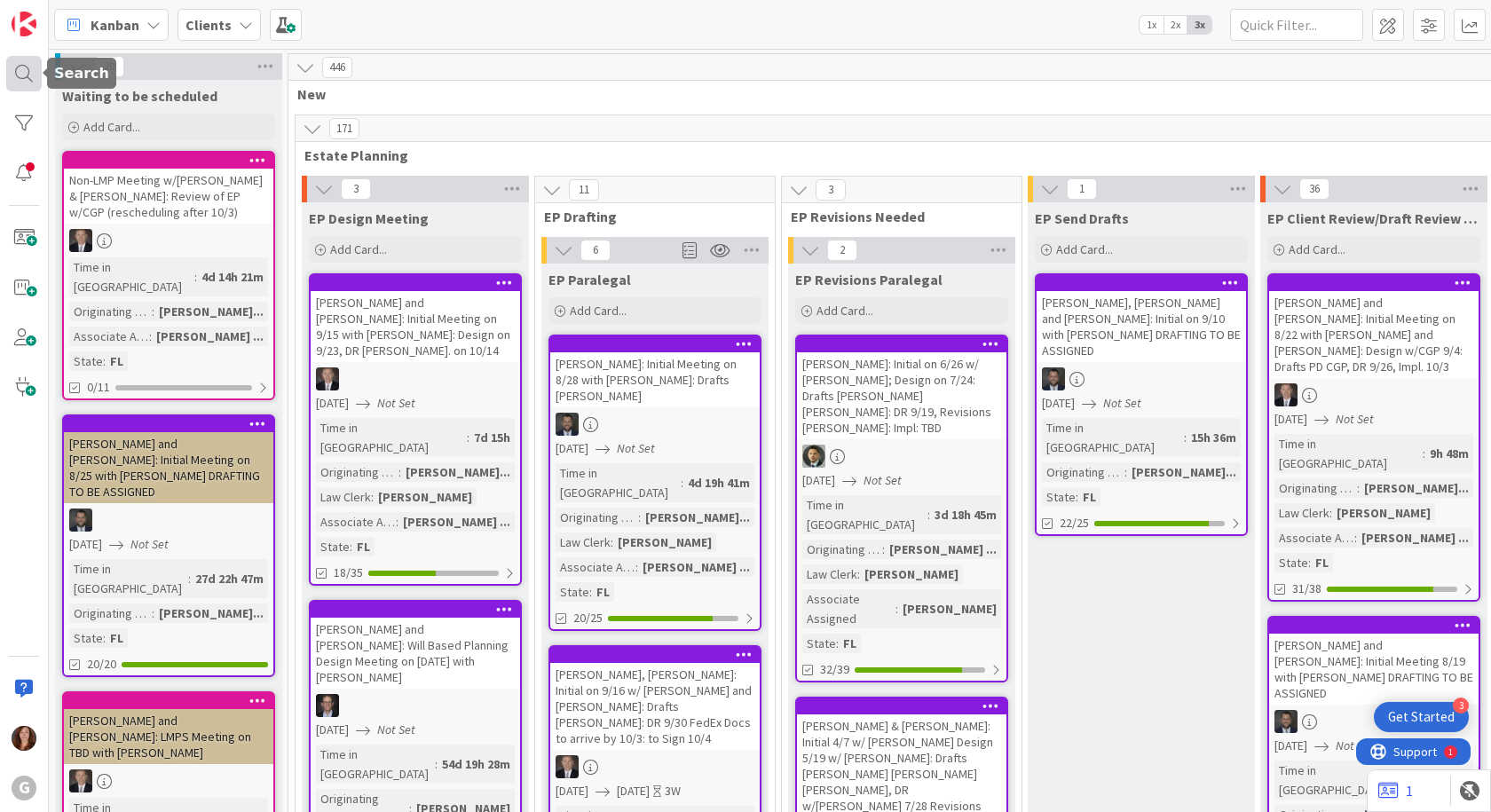
click at [18, 77] on div at bounding box center [23, 74] width 36 height 36
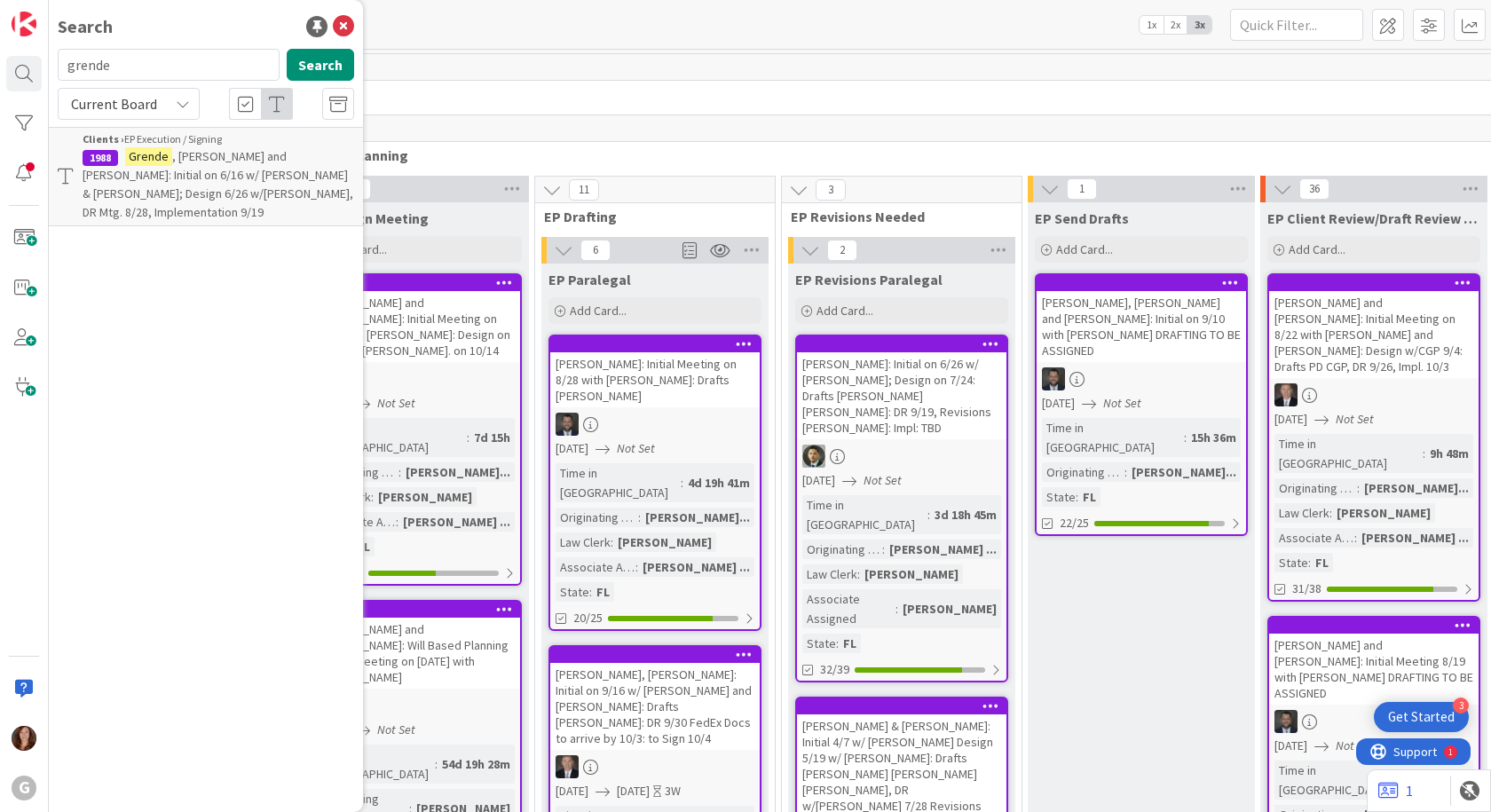
drag, startPoint x: 137, startPoint y: 74, endPoint x: 51, endPoint y: 74, distance: 86.0
click at [51, 74] on div "grende Search" at bounding box center [205, 68] width 318 height 39
type input "test"
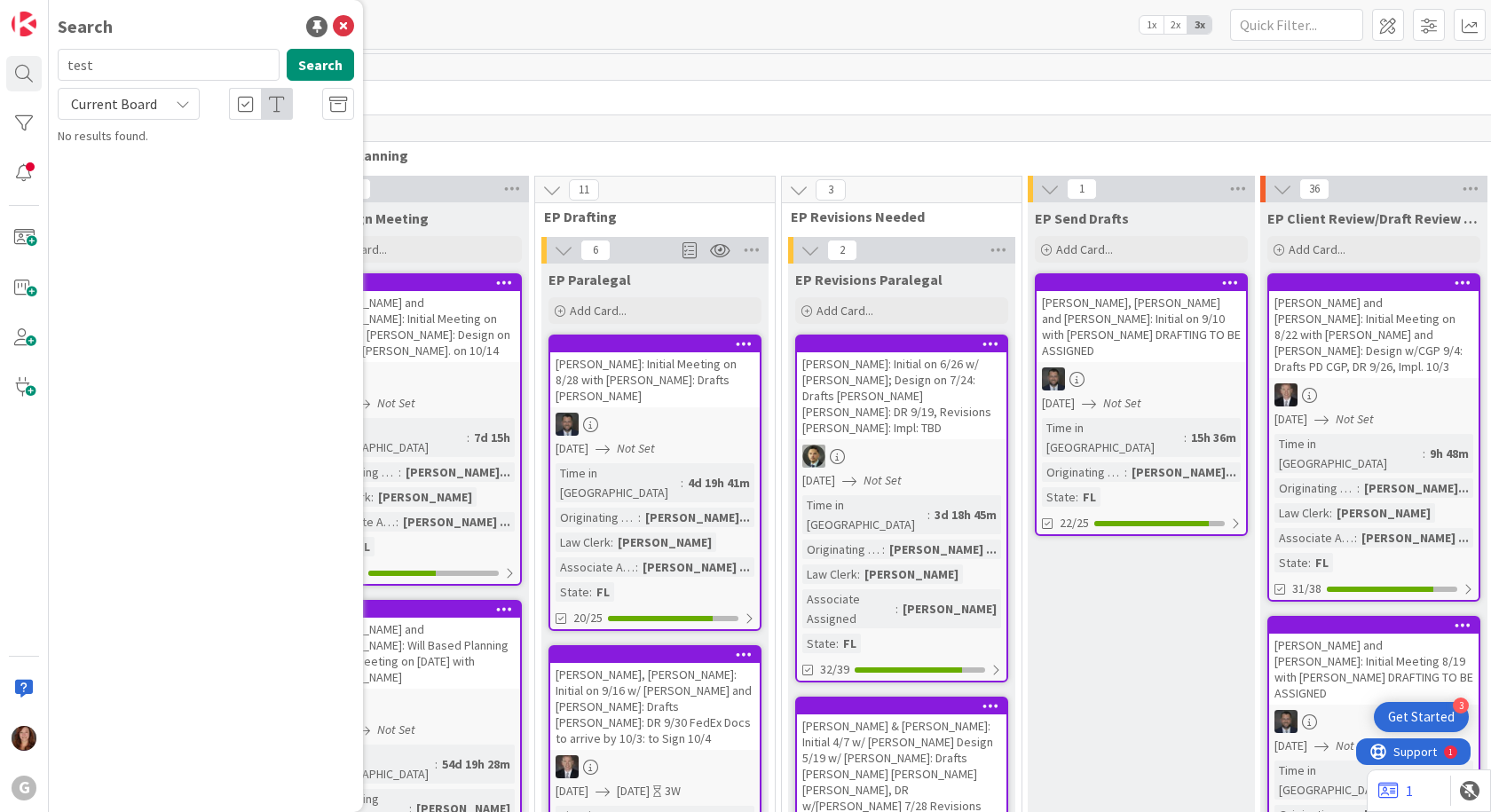
click at [804, 49] on div "20 Waiting to be scheduled Add Card... Non-LMP Meeting w/[PERSON_NAME] & [PERSO…" at bounding box center [769, 430] width 1441 height 763
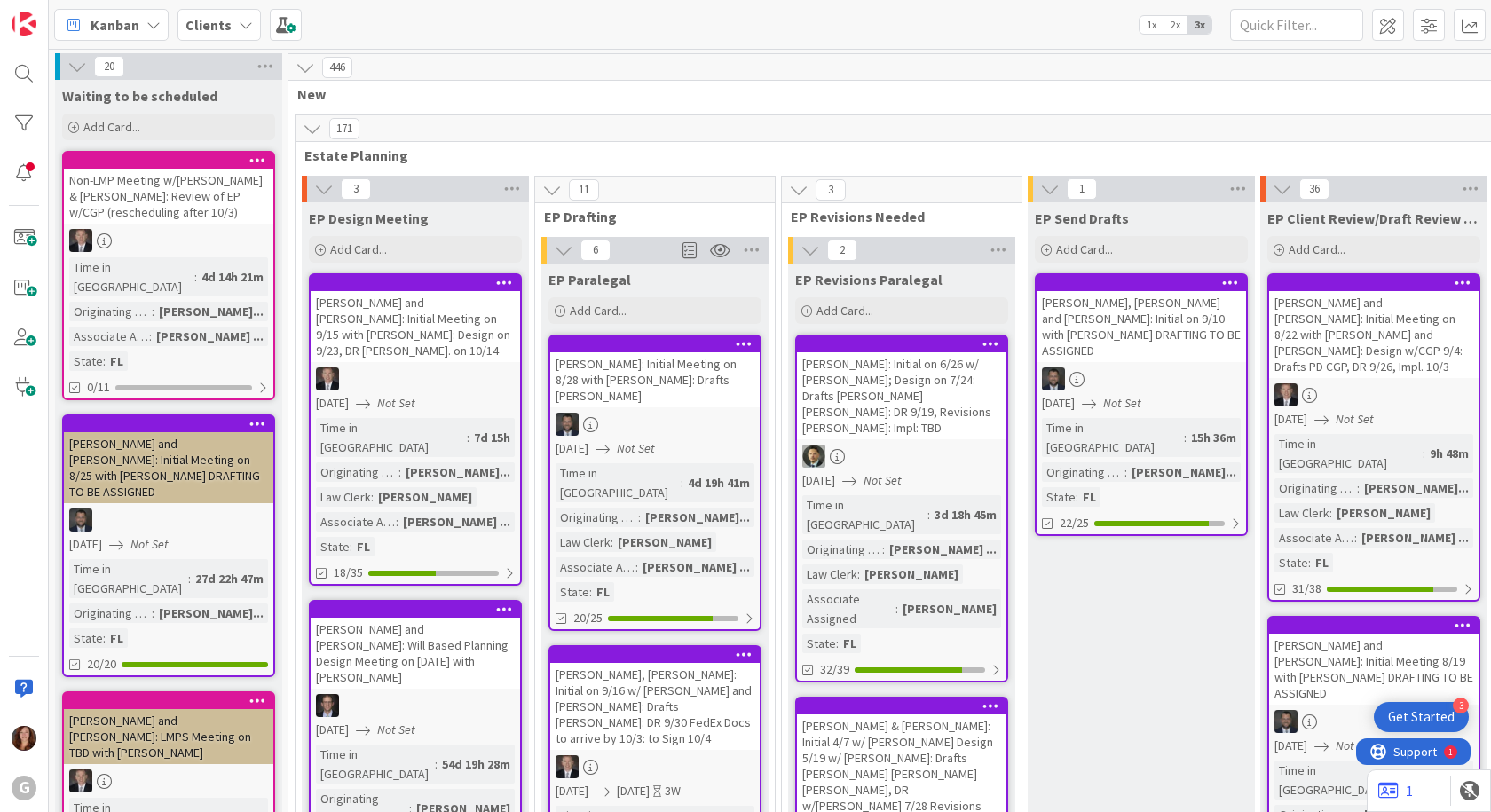
click at [309, 129] on icon at bounding box center [313, 128] width 19 height 19
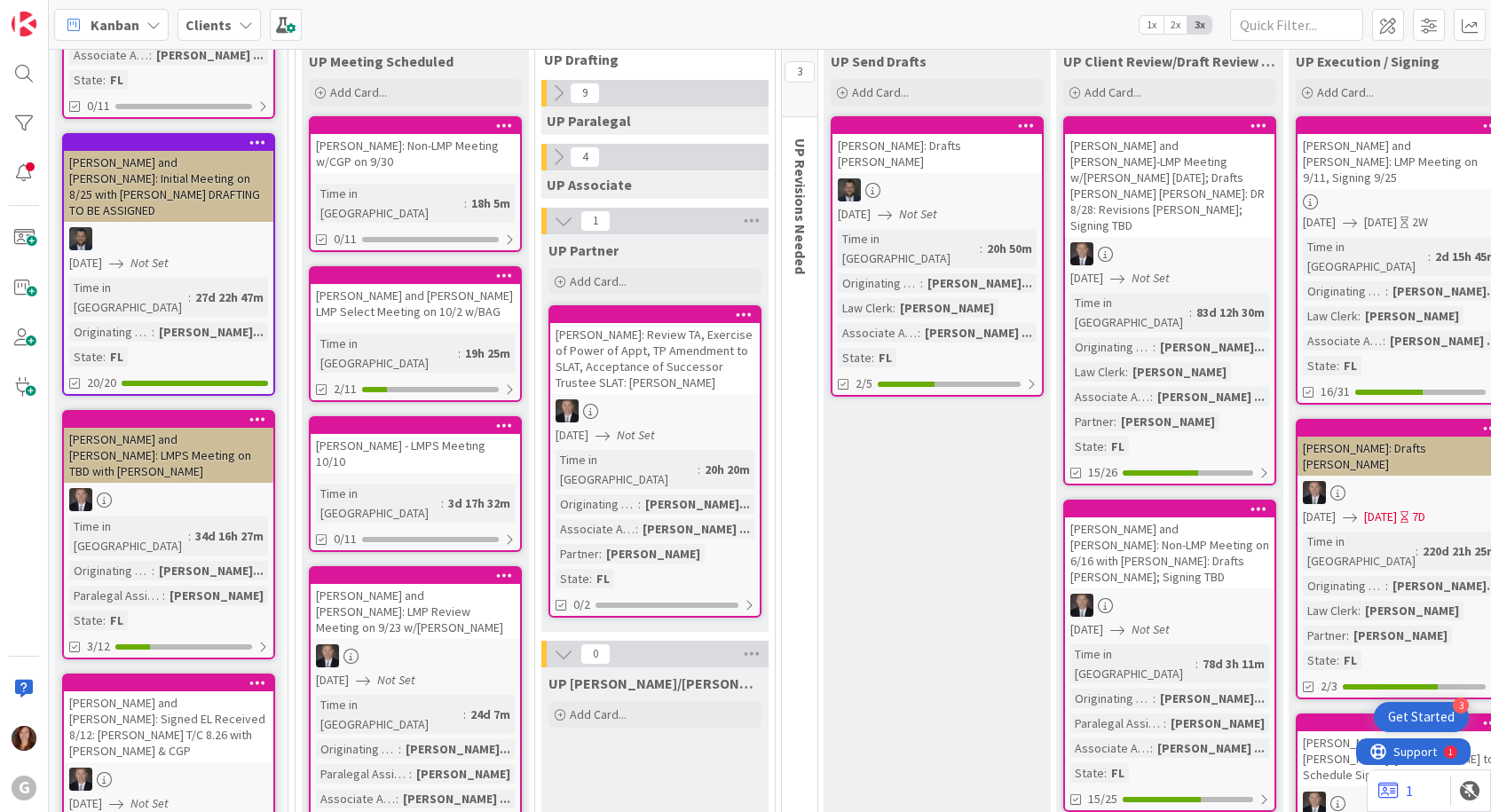
scroll to position [88, 0]
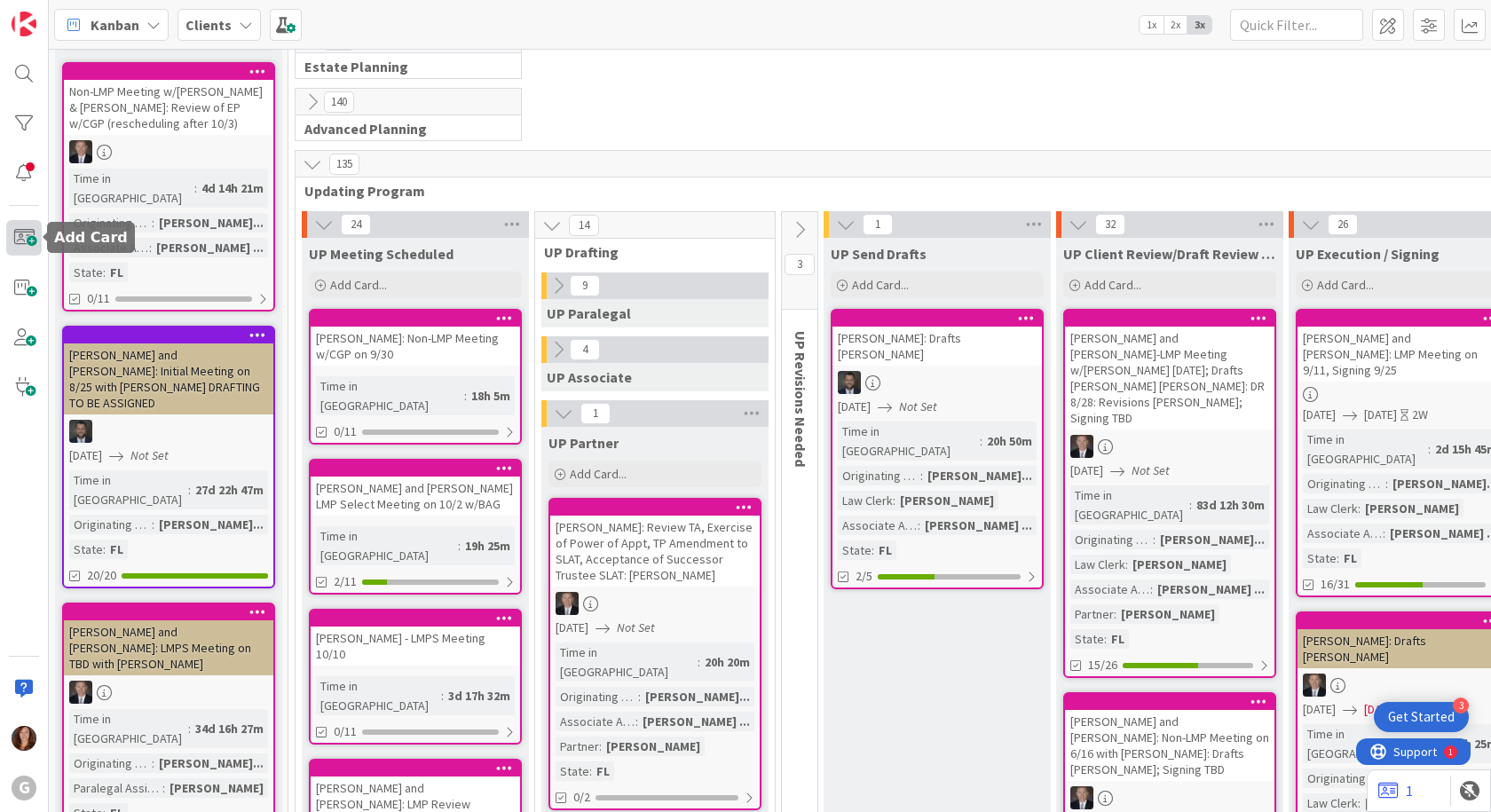
click at [31, 235] on span at bounding box center [23, 238] width 36 height 36
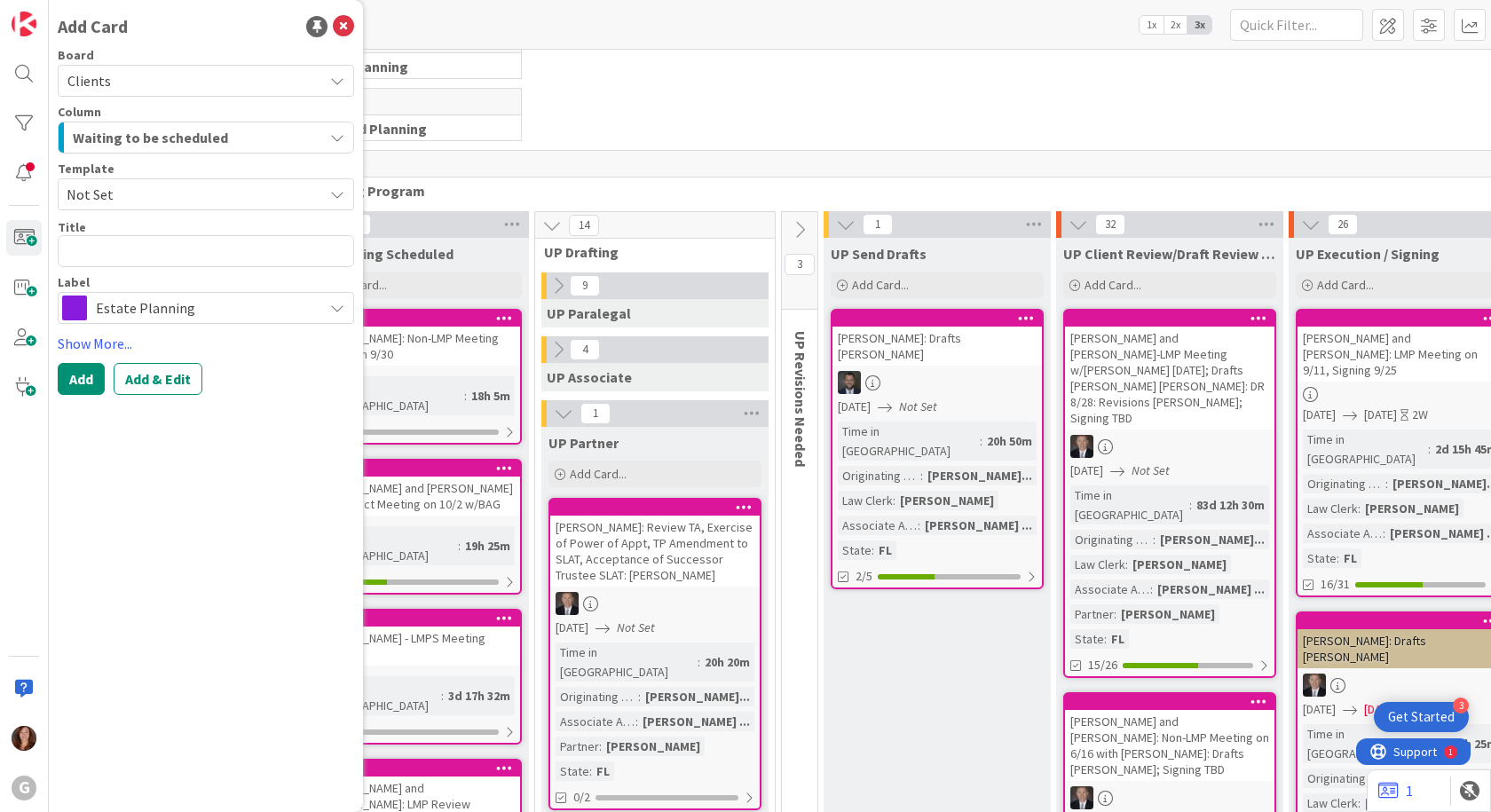
click at [133, 138] on span "Waiting to be scheduled" at bounding box center [151, 138] width 155 height 23
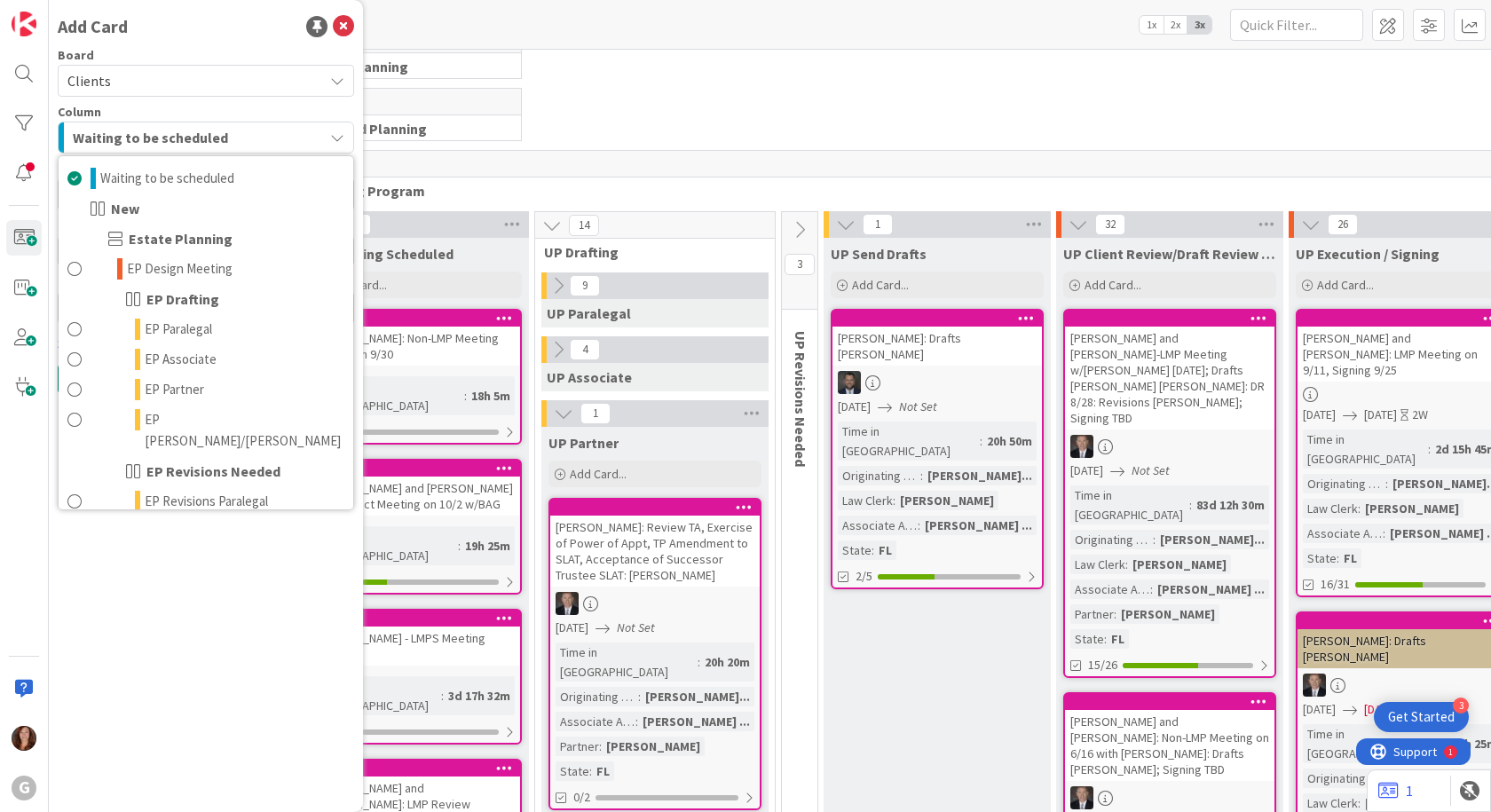
click at [135, 137] on span "Waiting to be scheduled" at bounding box center [151, 138] width 155 height 23
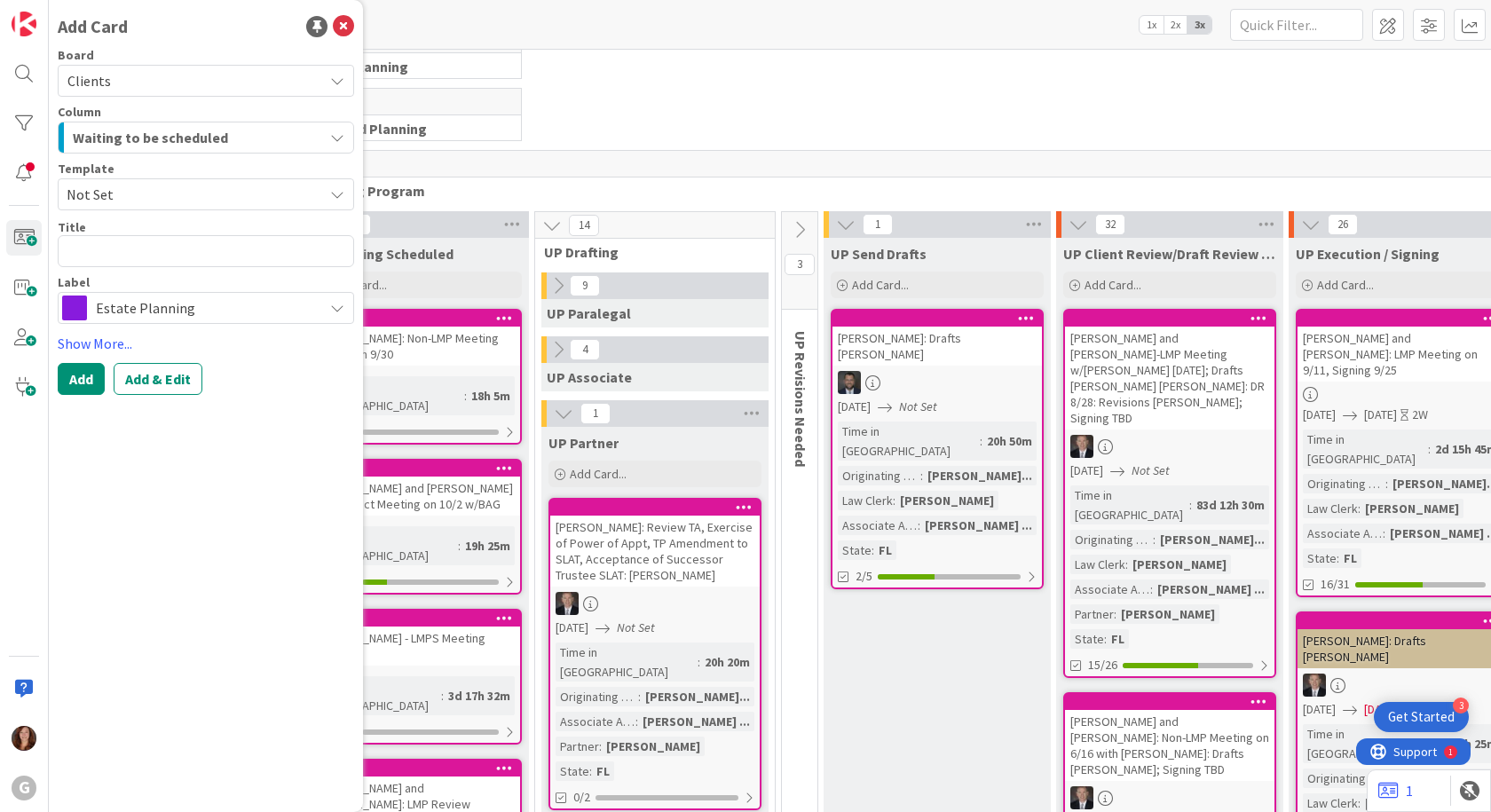
click at [109, 200] on span "Not Set" at bounding box center [188, 194] width 243 height 23
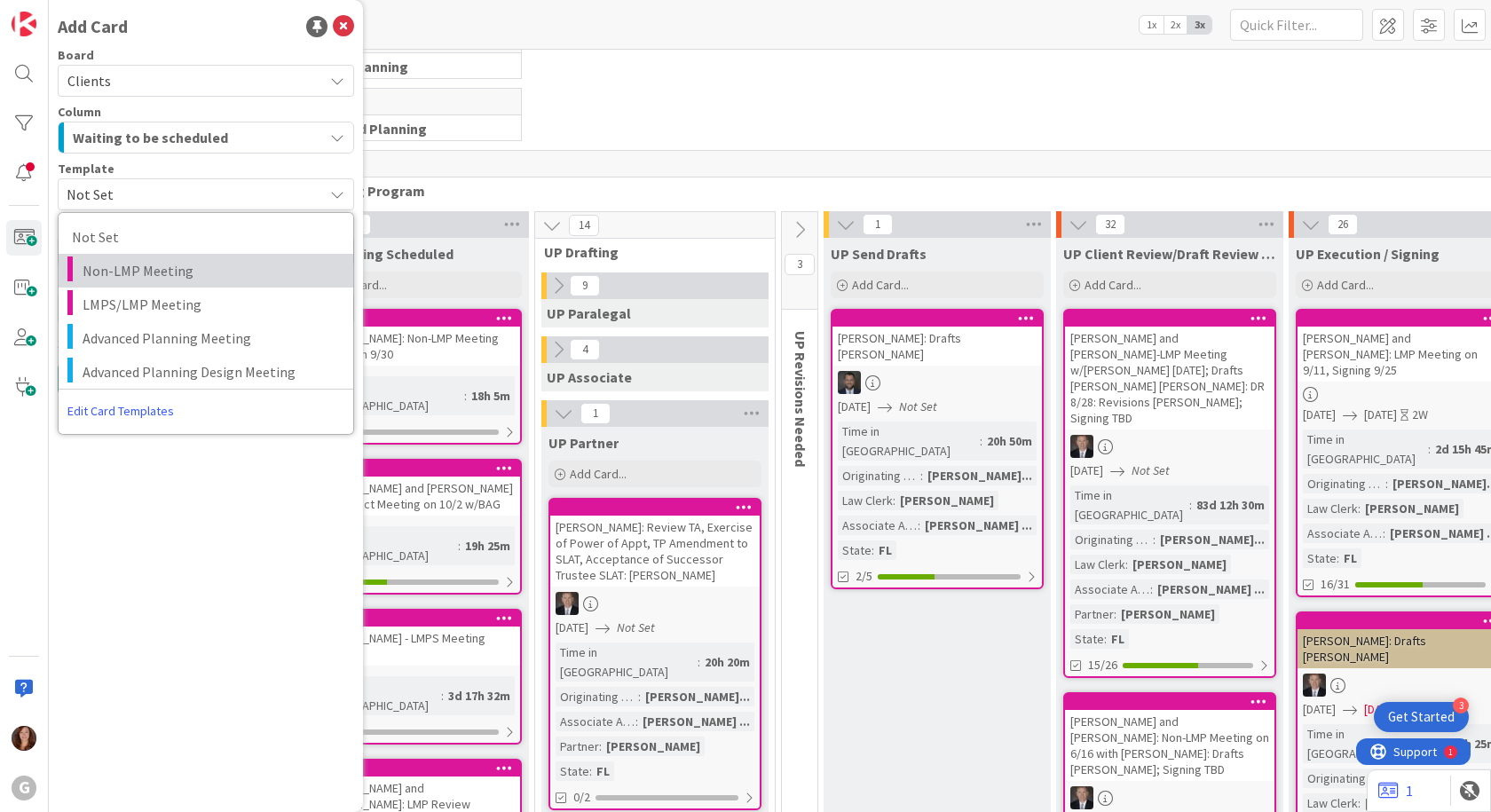
click at [90, 275] on span "Non-LMP Meeting" at bounding box center [211, 271] width 257 height 23
type textarea "x"
type textarea "Non-LMP Meeting"
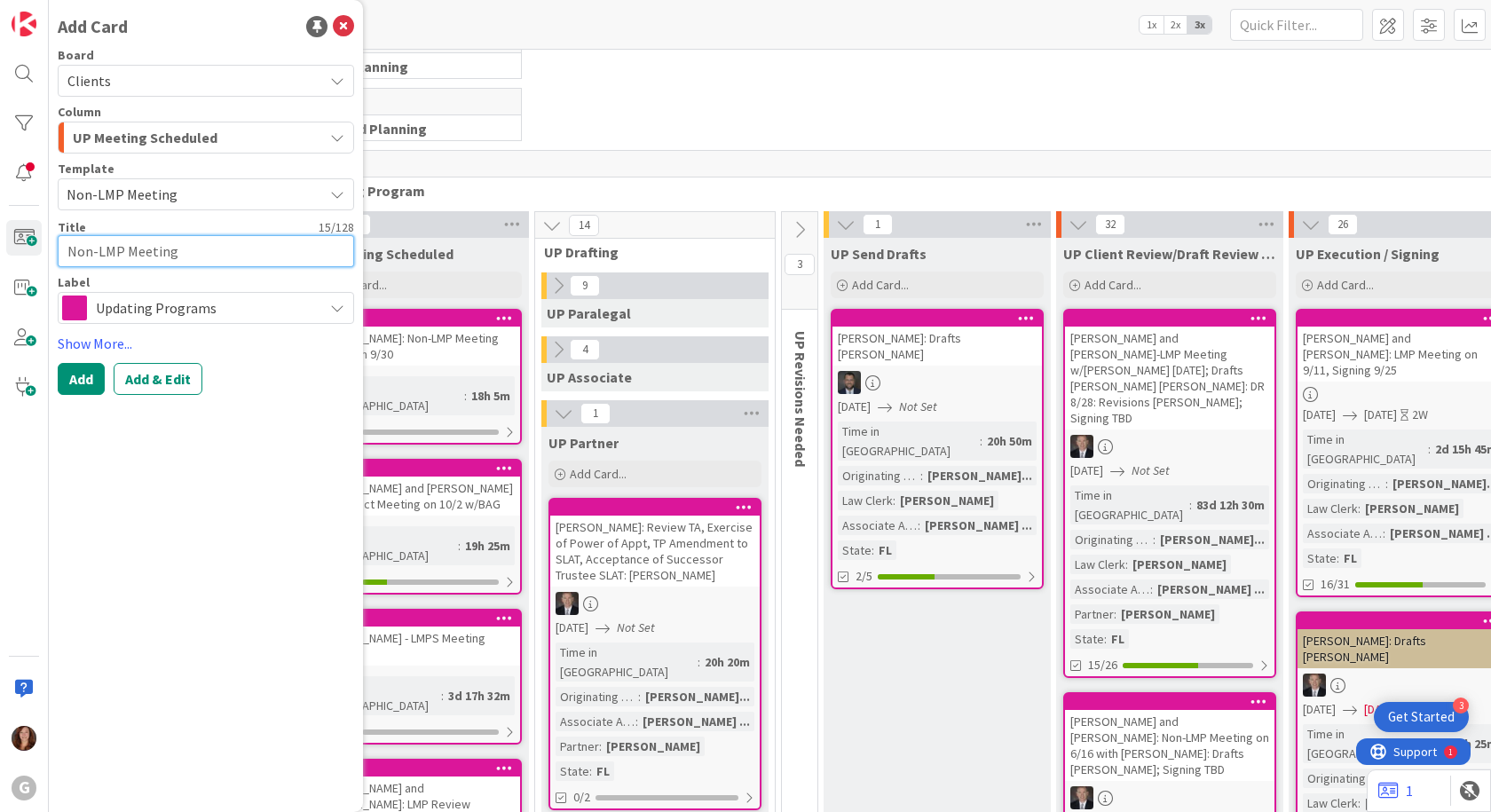
drag, startPoint x: 172, startPoint y: 252, endPoint x: 36, endPoint y: 257, distance: 136.1
click at [36, 257] on div "G Add Card Board Clients Column UP Meeting Scheduled Waiting to be scheduled Ne…" at bounding box center [24, 406] width 49 height 812
type textarea "x"
type textarea "T"
type textarea "x"
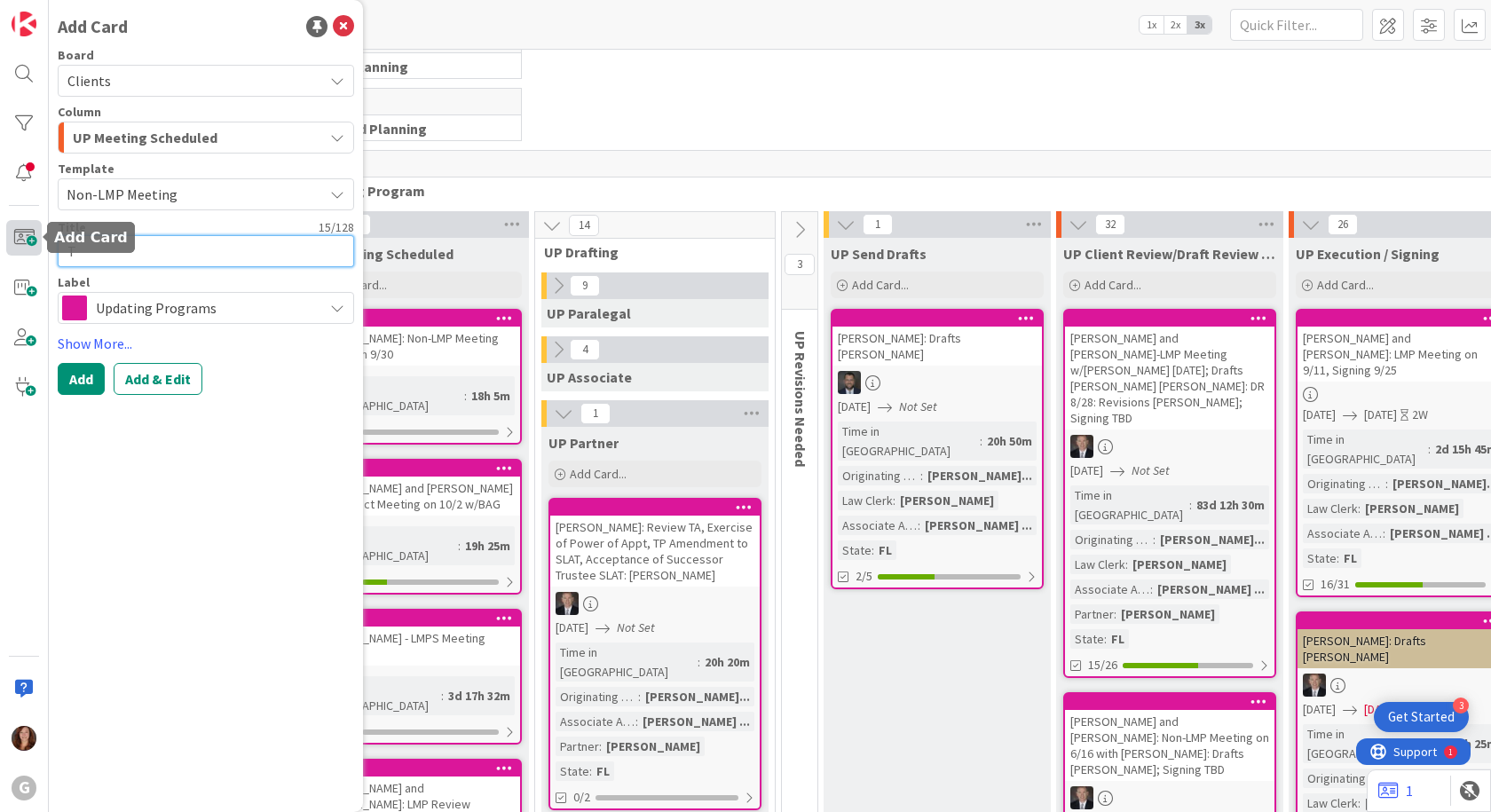
type textarea "TE"
type textarea "x"
type textarea "TES"
type textarea "x"
type textarea "TEST"
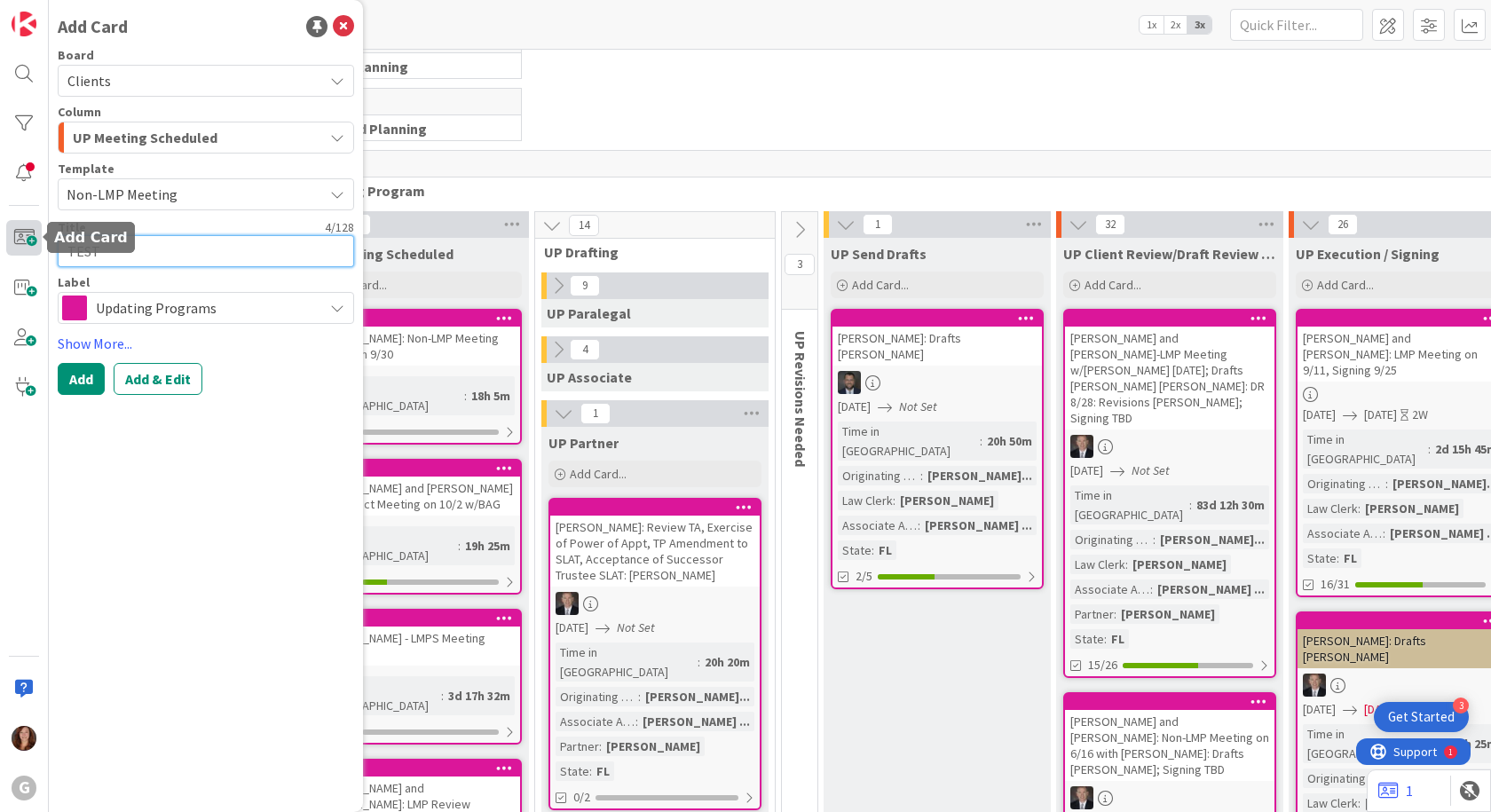
type textarea "x"
type textarea "TEST"
type textarea "x"
type textarea "TEST S"
type textarea "x"
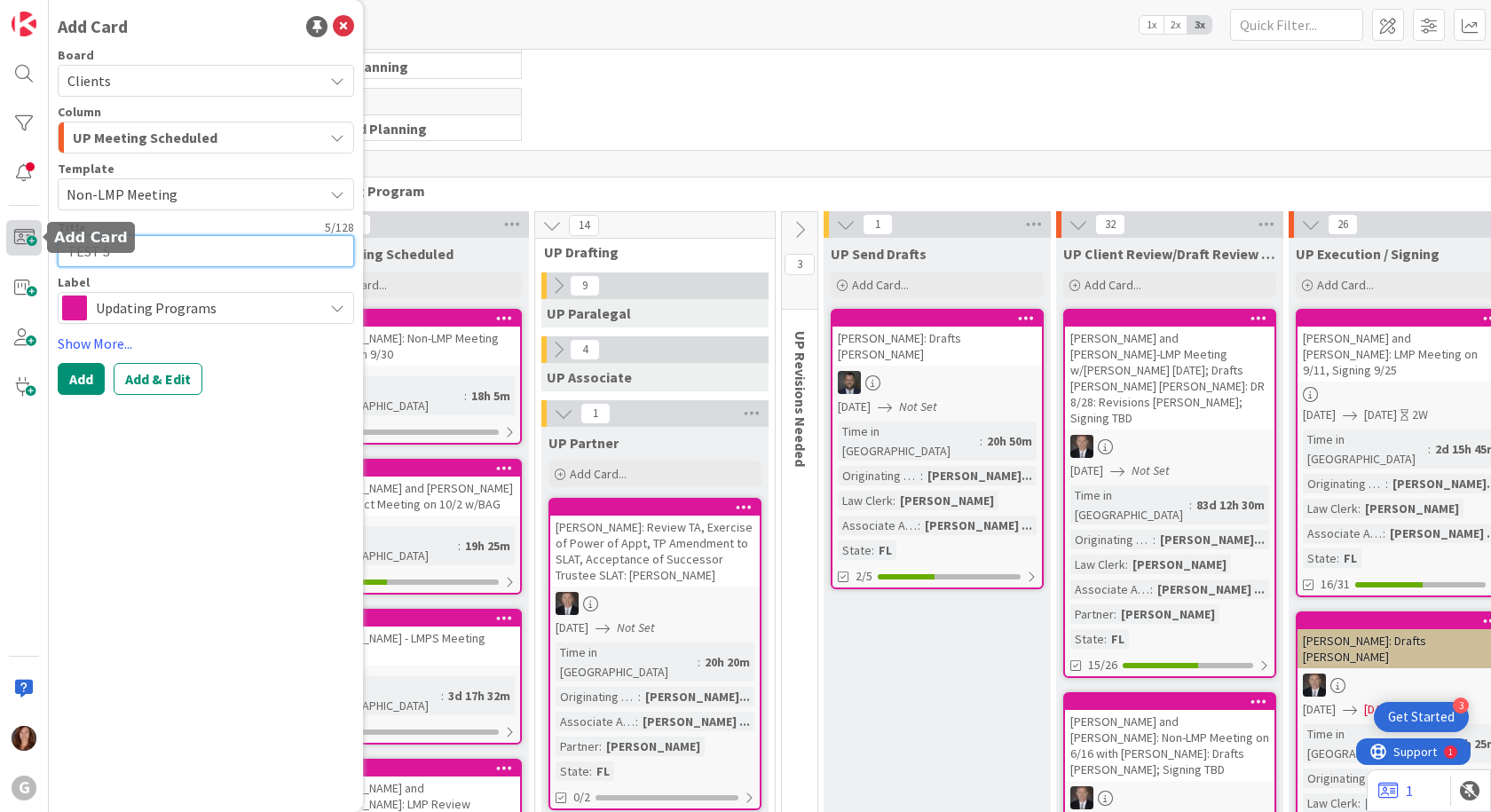
type textarea "TEST Sm"
type textarea "x"
type textarea "TEST Smi"
type textarea "x"
type textarea "TEST Smit"
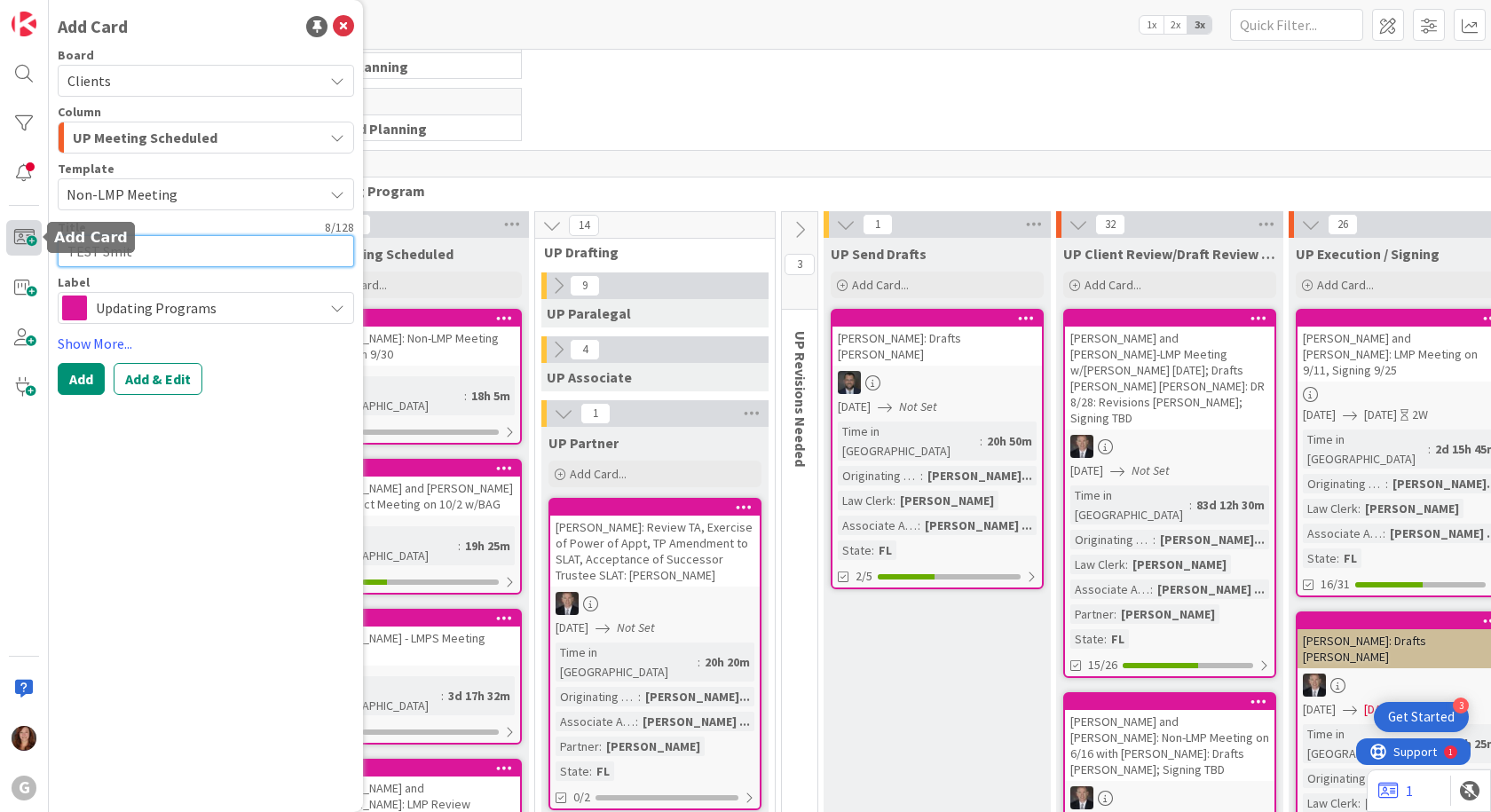
type textarea "x"
type textarea "TEST [PERSON_NAME]"
type textarea "x"
type textarea "TEST [PERSON_NAME],"
type textarea "x"
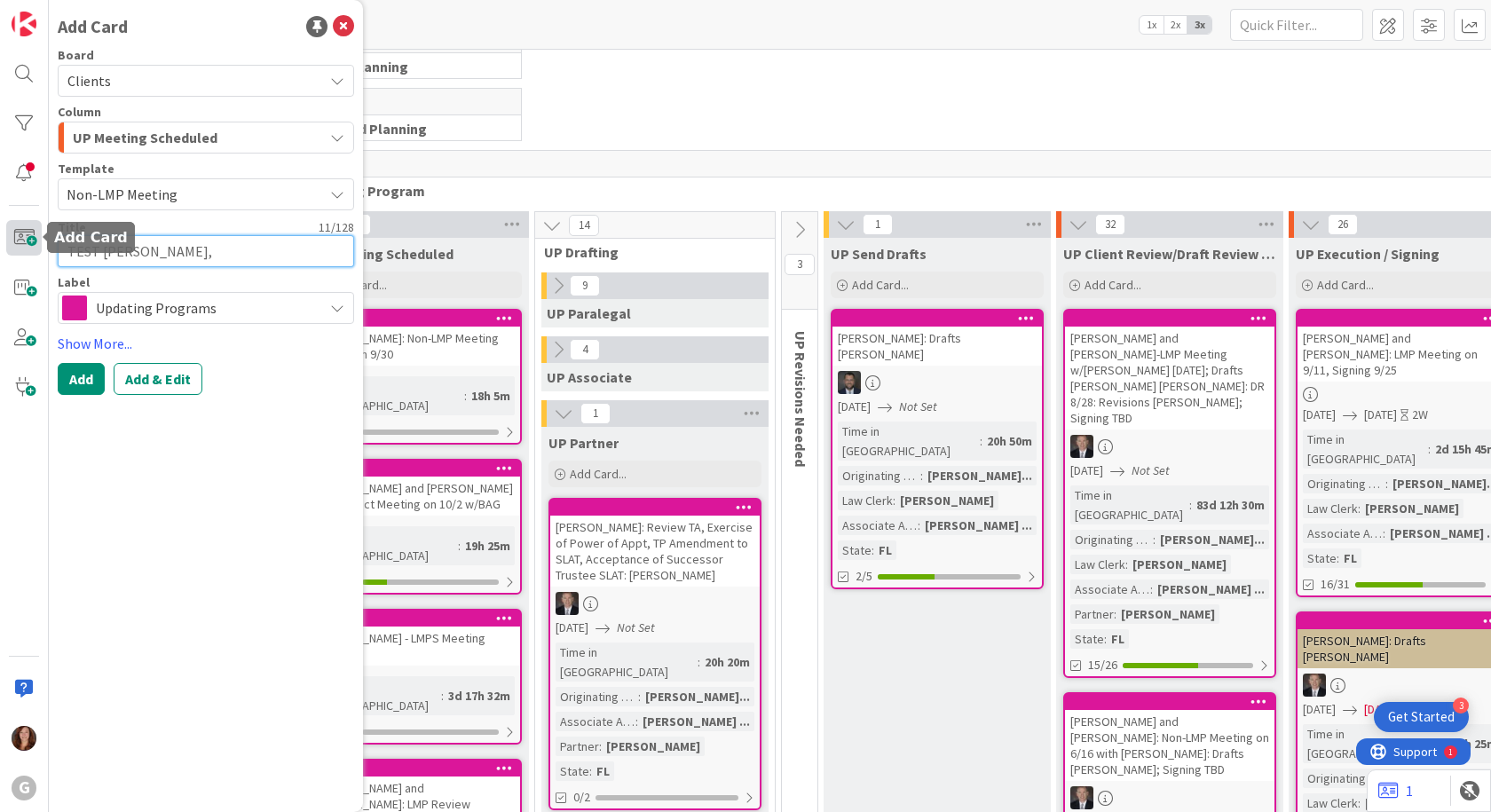
type textarea "TEST [PERSON_NAME],"
type textarea "x"
type textarea "TEST [PERSON_NAME]"
type textarea "x"
type textarea "TEST [PERSON_NAME]"
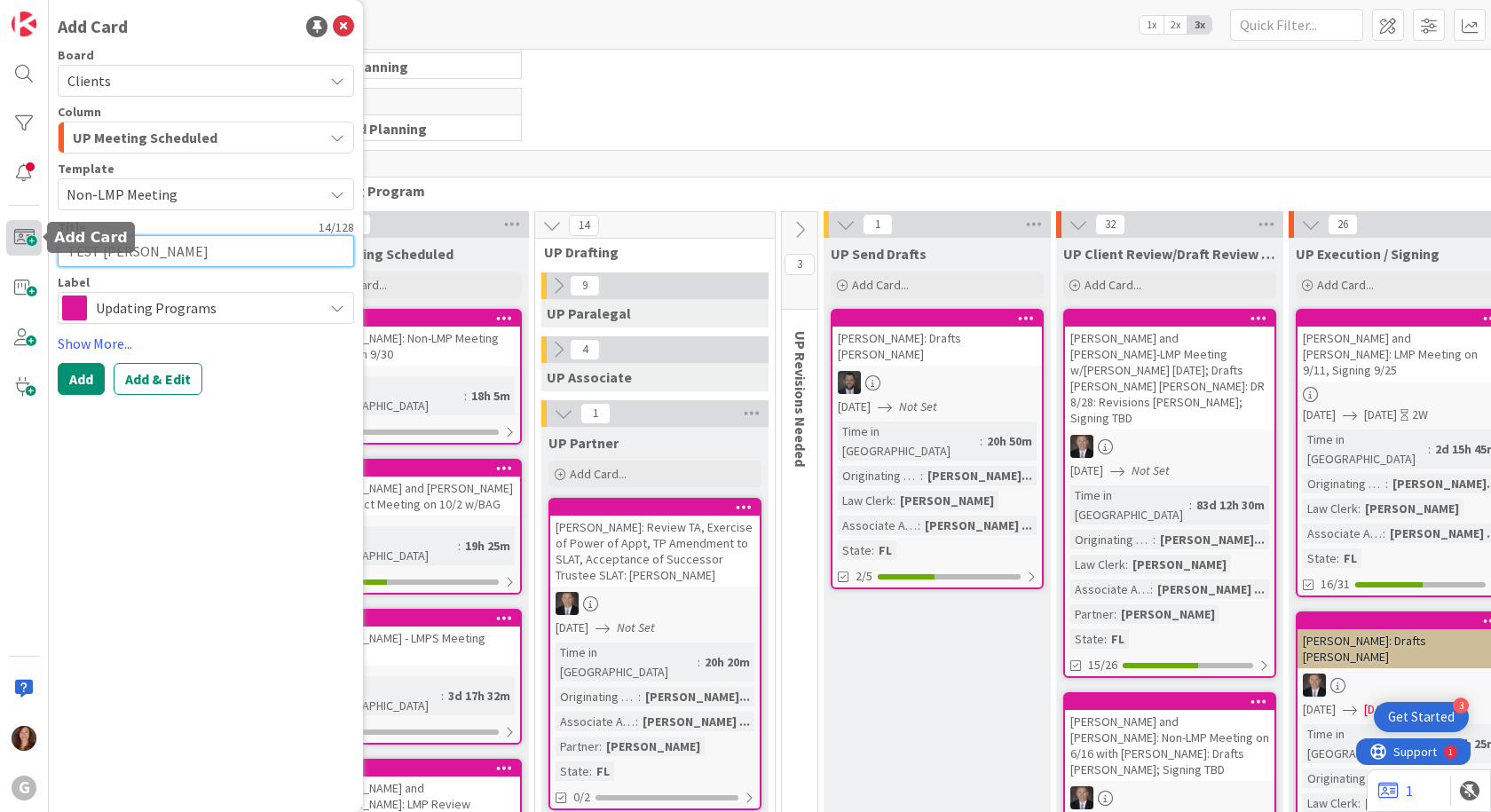
type textarea "x"
type textarea "TEST [PERSON_NAME]"
type textarea "x"
type textarea "TEST [PERSON_NAME]"
click at [104, 346] on link "Show More..." at bounding box center [205, 344] width 296 height 21
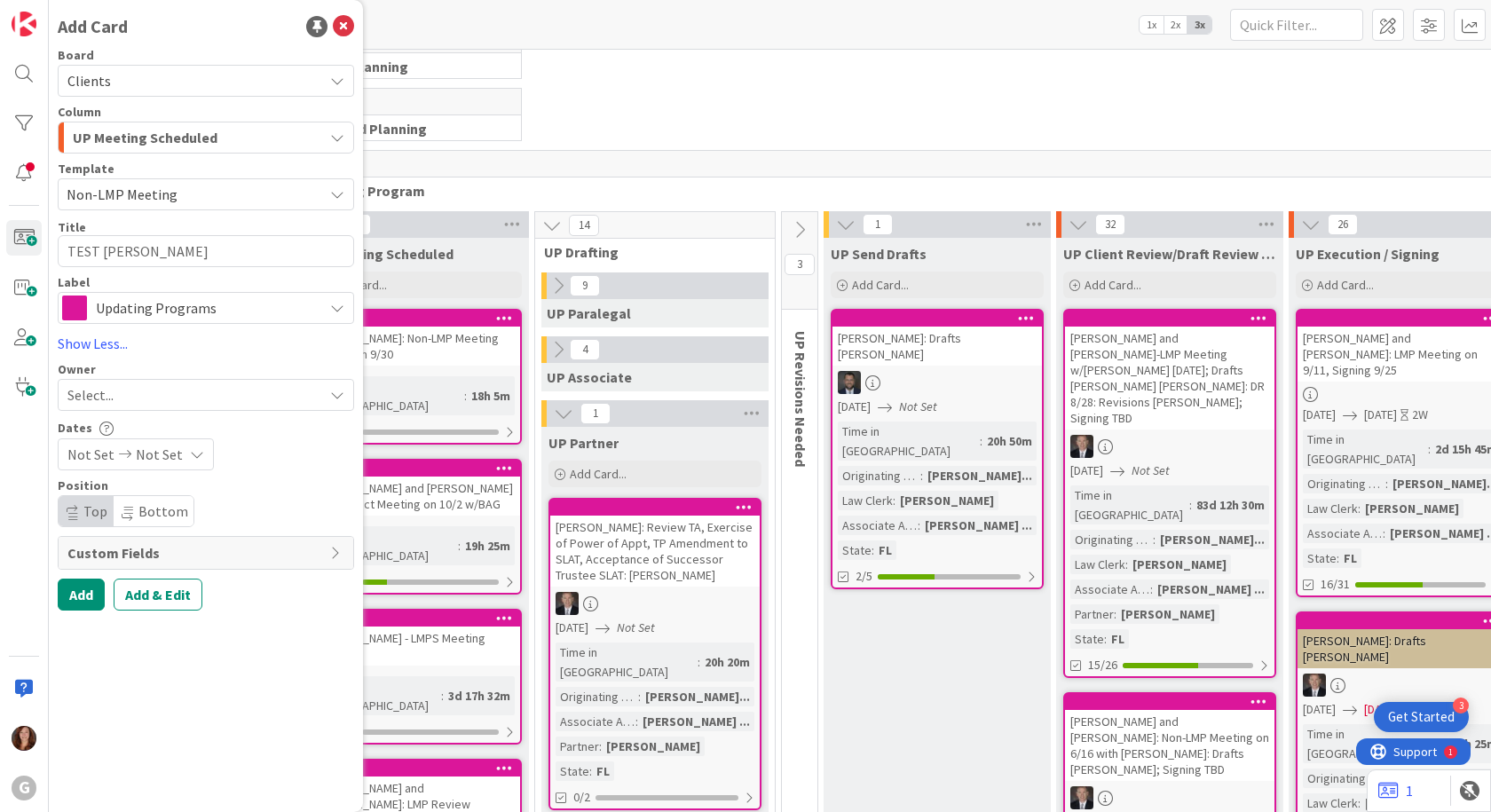
click at [82, 401] on span "Select..." at bounding box center [90, 395] width 47 height 21
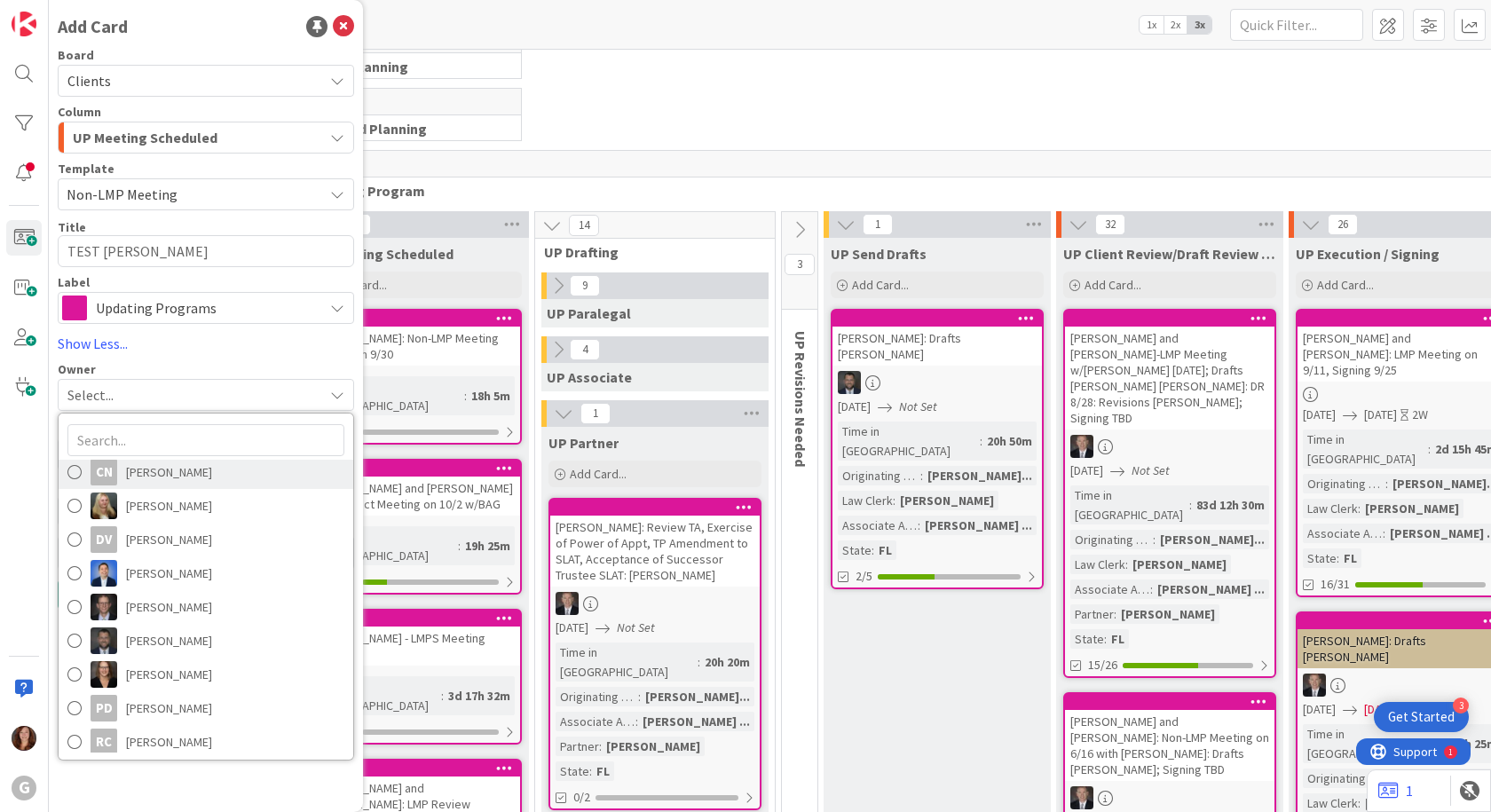
scroll to position [178, 0]
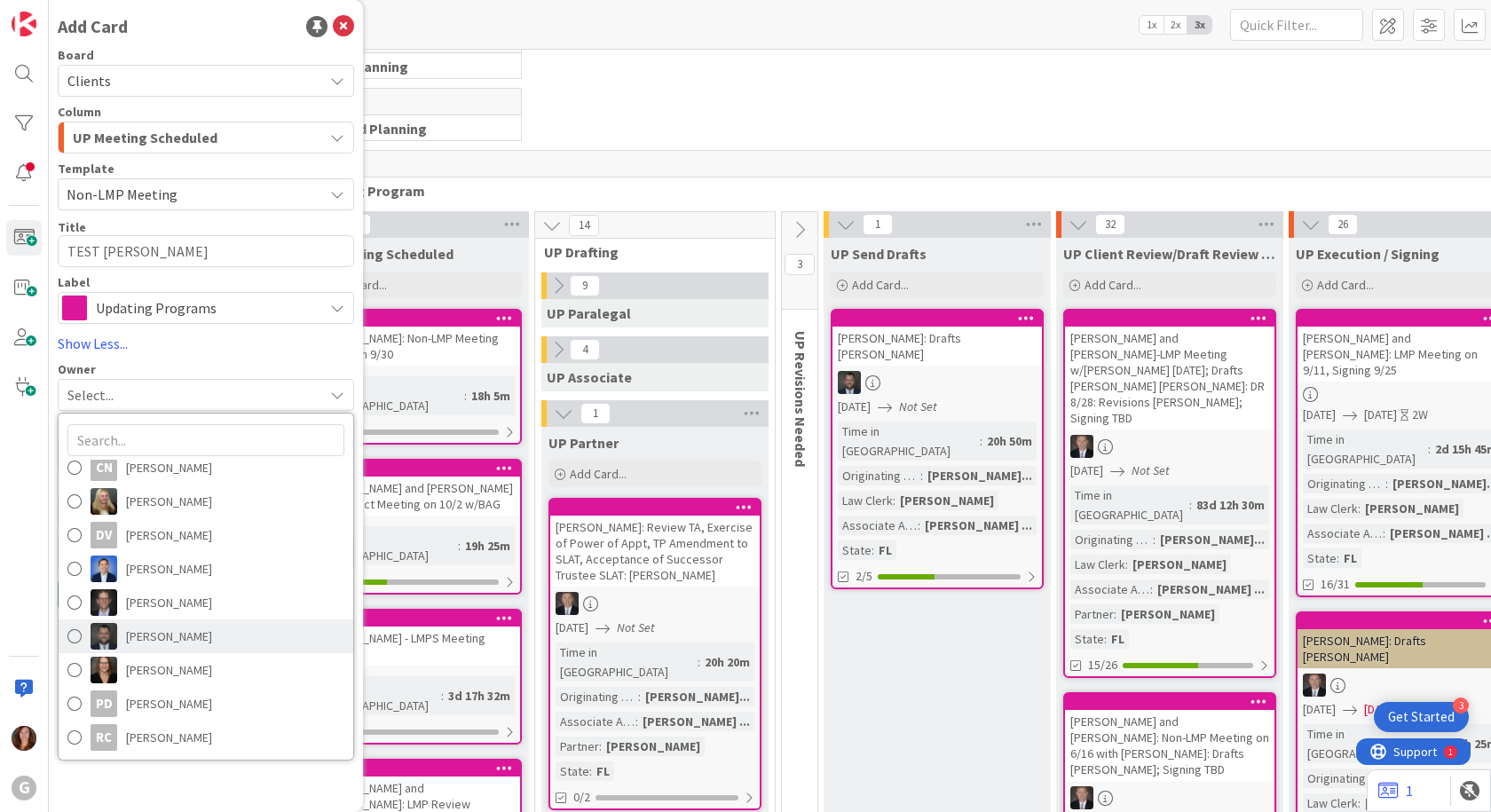
click at [78, 633] on span at bounding box center [74, 635] width 15 height 26
type textarea "x"
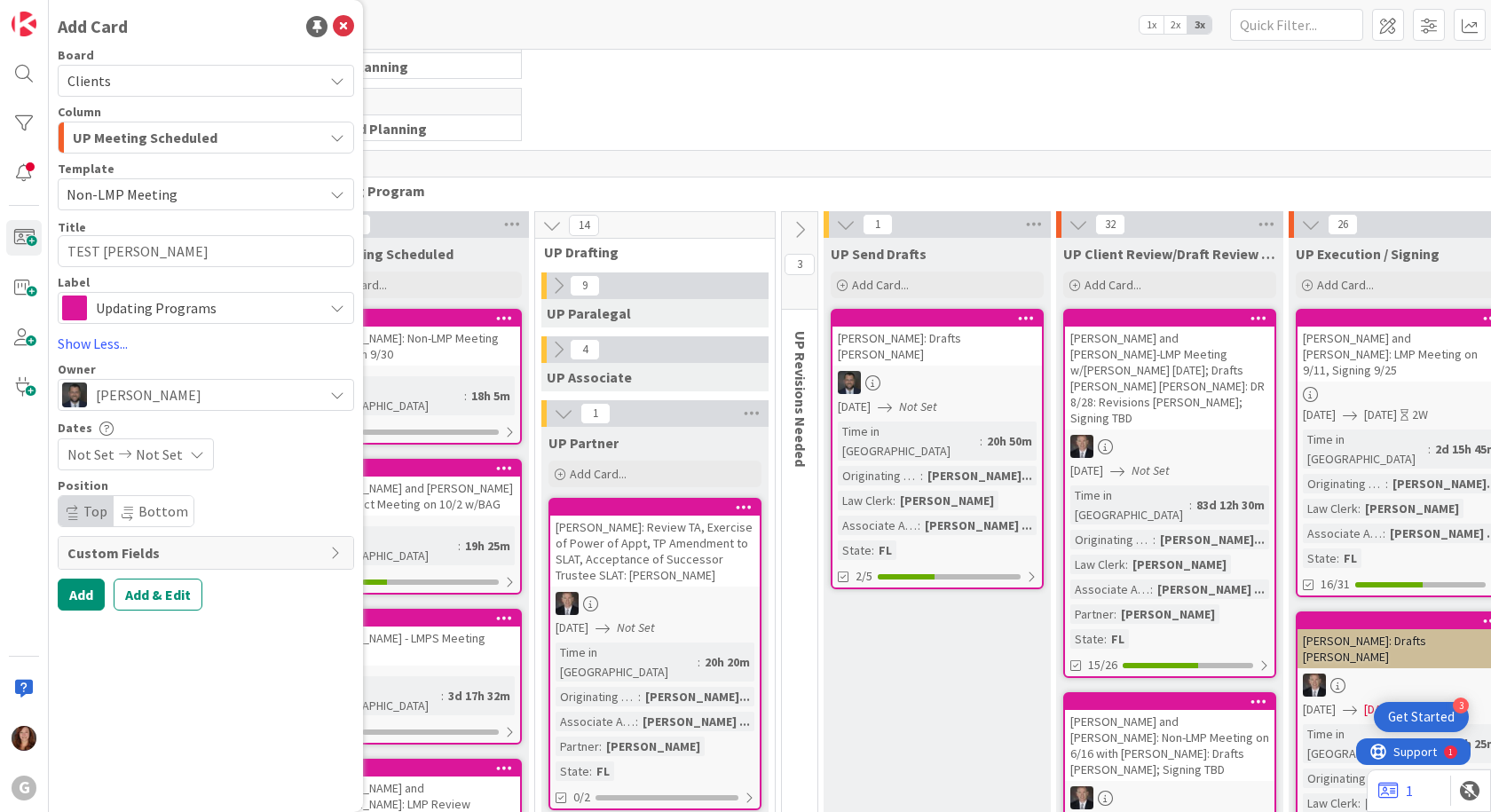
click at [68, 460] on span "Not Set" at bounding box center [90, 455] width 47 height 21
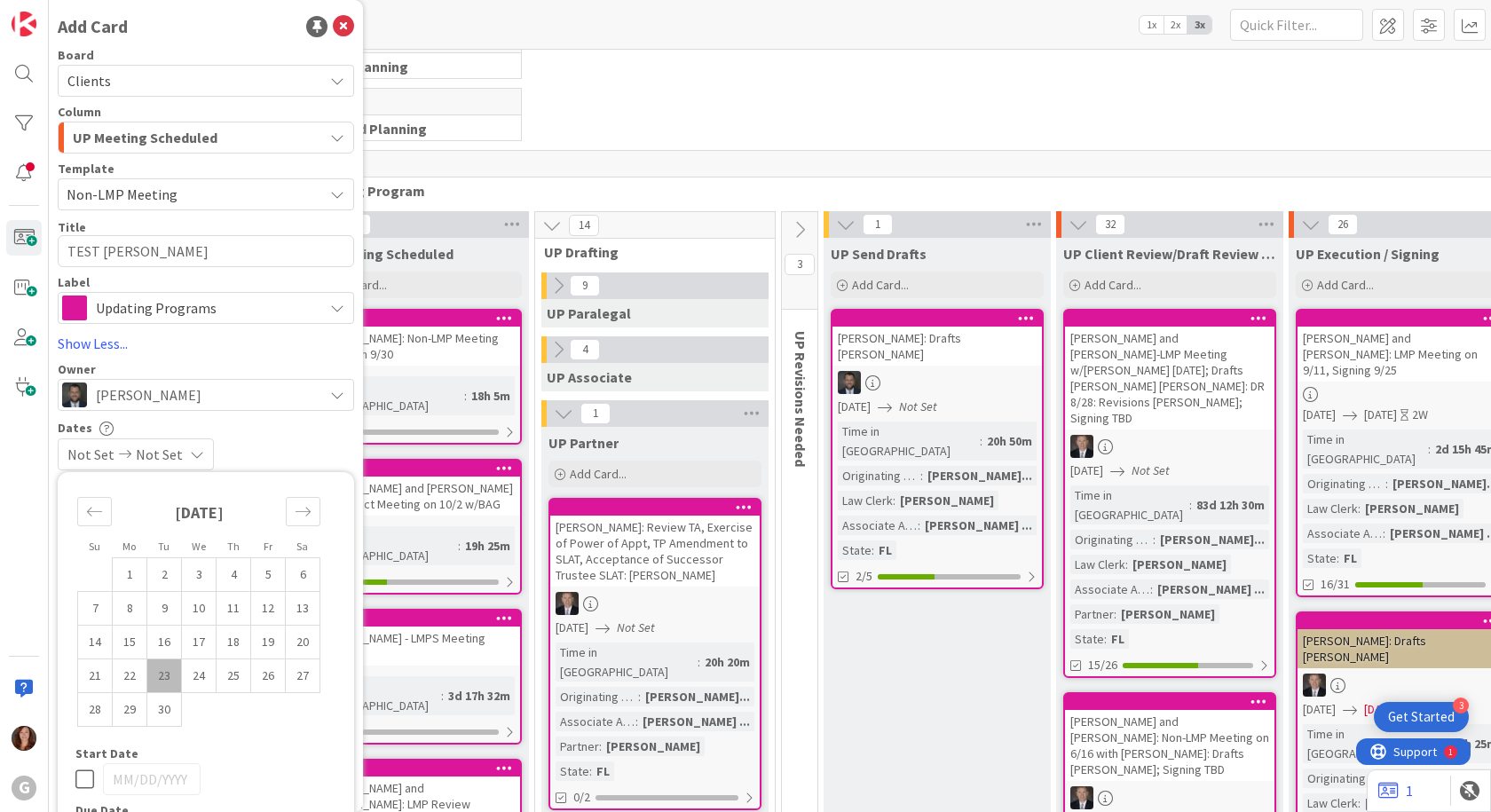
click at [172, 680] on td "23" at bounding box center [165, 676] width 35 height 34
type input "[DATE]"
type textarea "x"
click at [245, 723] on td "Calendar" at bounding box center [234, 709] width 35 height 34
click at [164, 676] on td "23" at bounding box center [165, 676] width 35 height 34
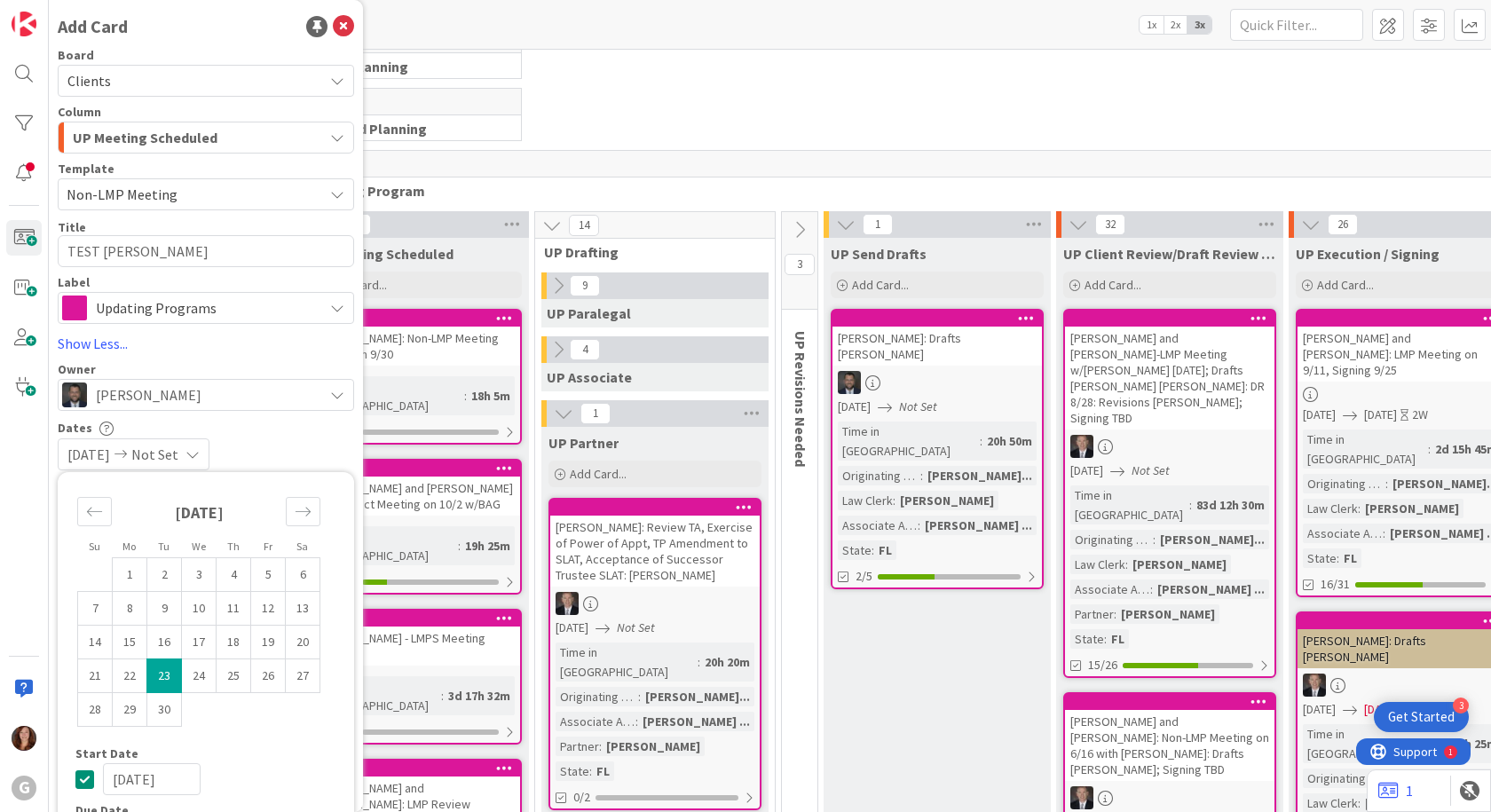
type input "[DATE]"
type textarea "x"
drag, startPoint x: 922, startPoint y: 117, endPoint x: 898, endPoint y: 102, distance: 28.3
click at [913, 110] on div "140 Advanced Planning" at bounding box center [1141, 118] width 1698 height 62
